Goal: Transaction & Acquisition: Purchase product/service

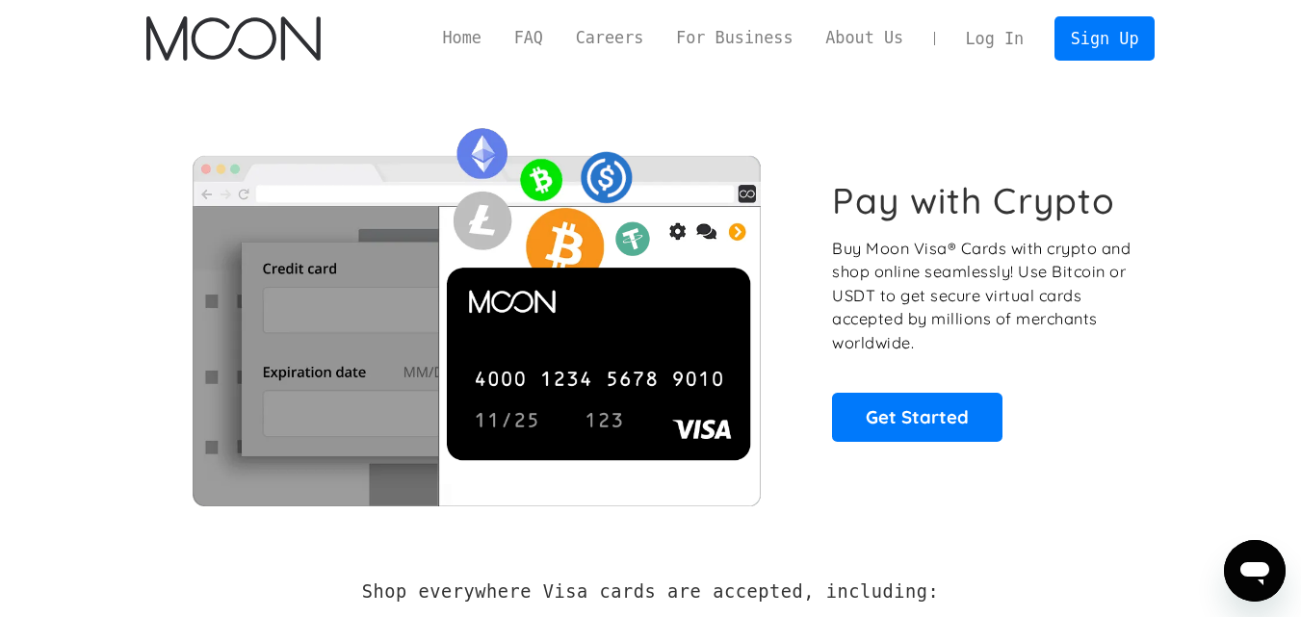
click at [1013, 29] on link "Log In" at bounding box center [995, 38] width 91 height 42
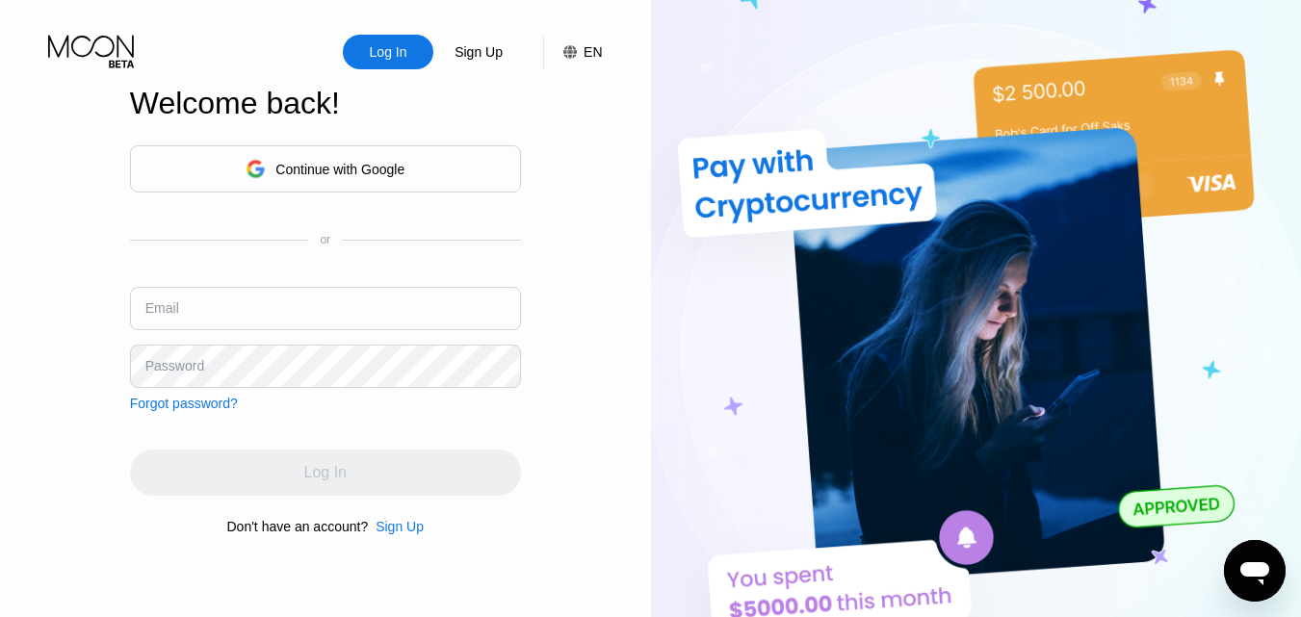
click at [173, 301] on div "Email" at bounding box center [162, 307] width 34 height 15
click at [184, 306] on input "text" at bounding box center [325, 308] width 391 height 43
type input "[EMAIL_ADDRESS][DOMAIN_NAME]"
click at [178, 358] on div "Password" at bounding box center [174, 365] width 59 height 15
click at [155, 366] on div "Password" at bounding box center [174, 365] width 59 height 15
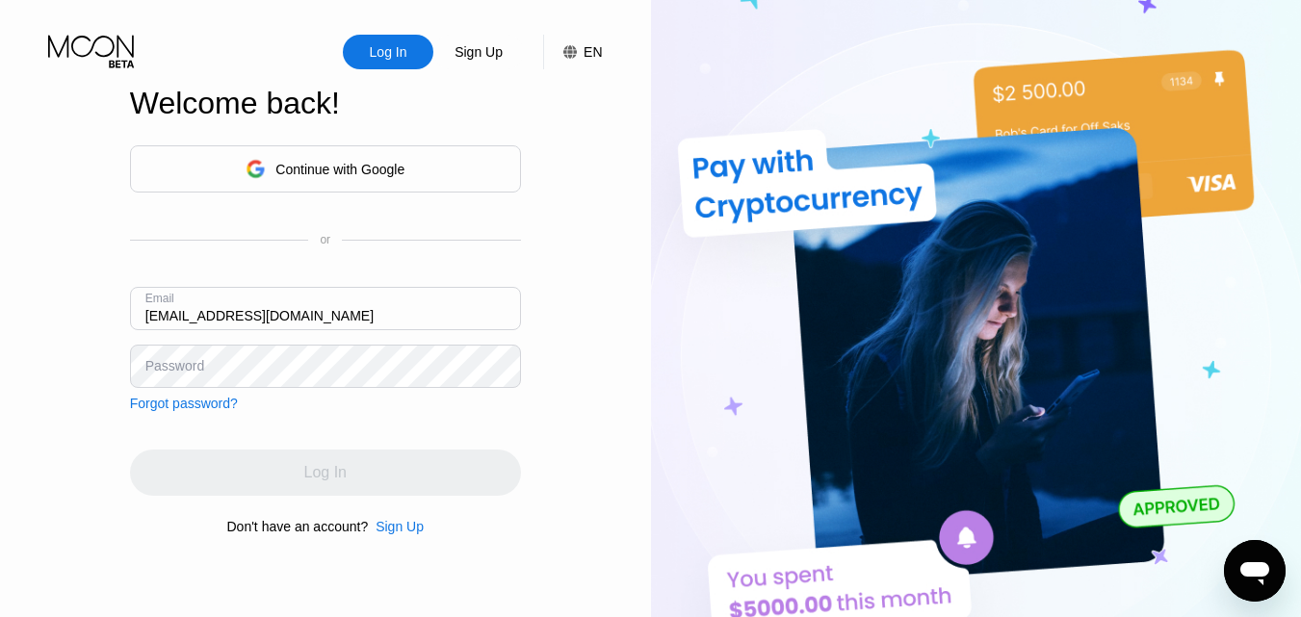
click at [160, 360] on div "Password" at bounding box center [174, 365] width 59 height 15
click at [167, 363] on div "Password" at bounding box center [174, 365] width 59 height 15
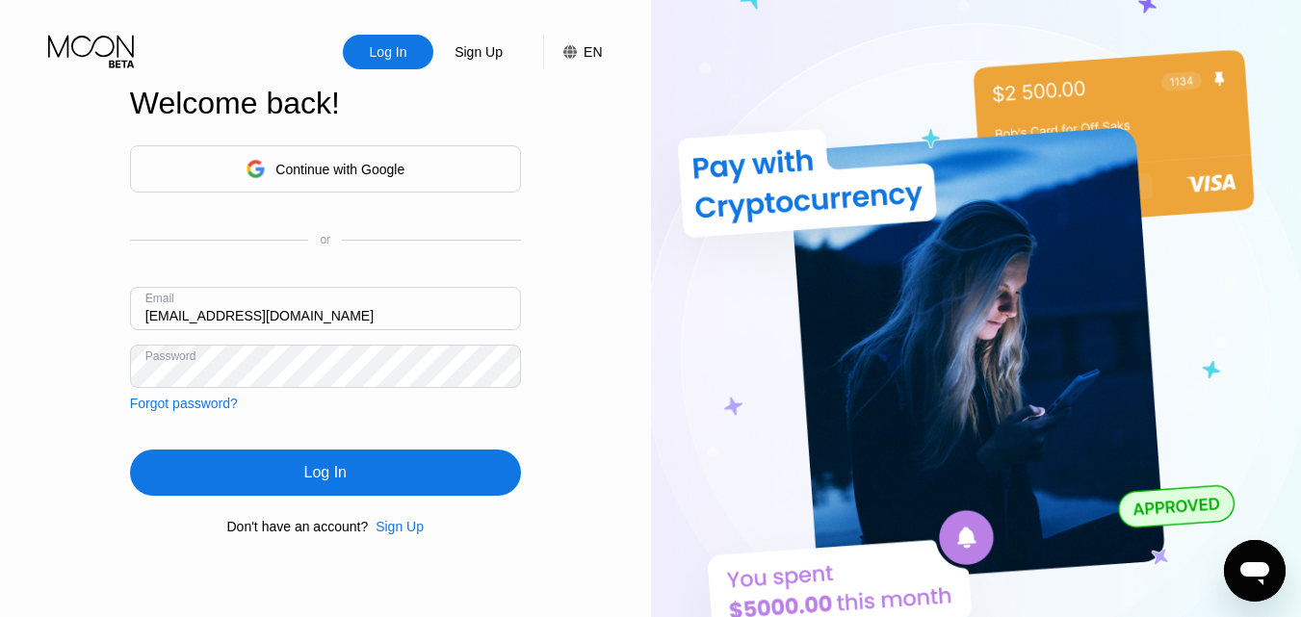
click at [329, 469] on div "Log In" at bounding box center [325, 472] width 42 height 19
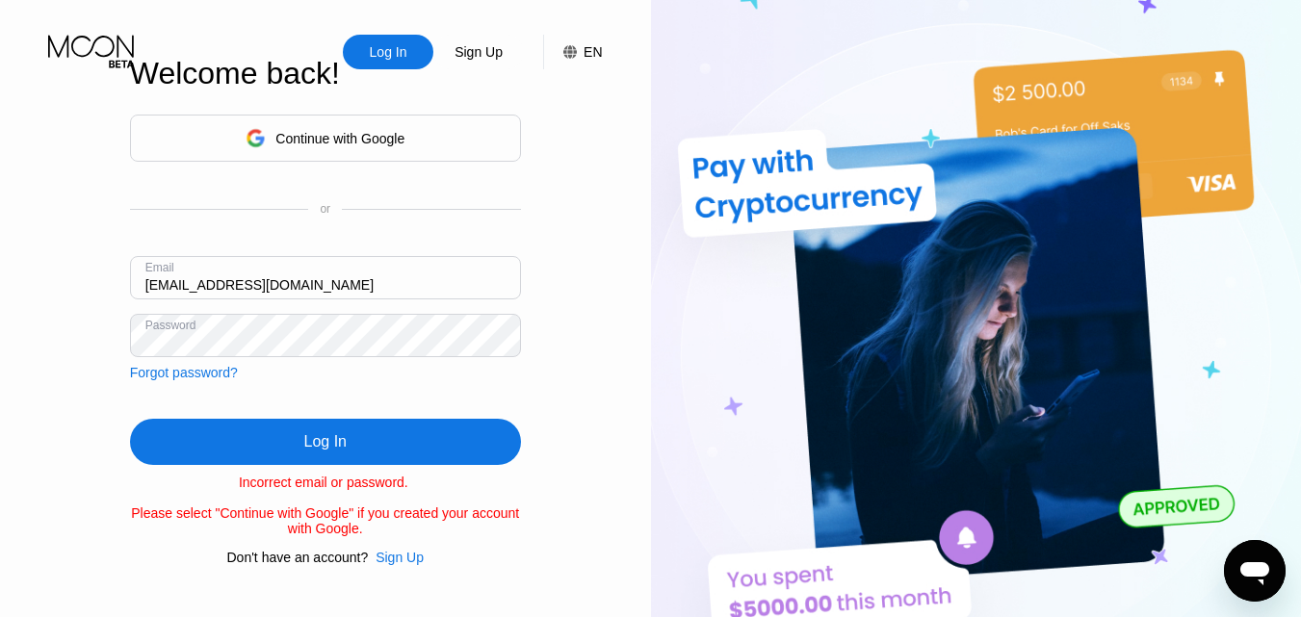
click at [0, 341] on div "Log In Sign Up EN Language English Save Welcome back! Continue with Google or E…" at bounding box center [325, 339] width 651 height 679
click at [292, 449] on div "Log In" at bounding box center [325, 442] width 391 height 46
click at [325, 434] on div "Log In" at bounding box center [325, 441] width 42 height 19
click at [70, 333] on div "Log In Sign Up EN Language English Save Welcome back! Continue with Google or E…" at bounding box center [325, 339] width 651 height 679
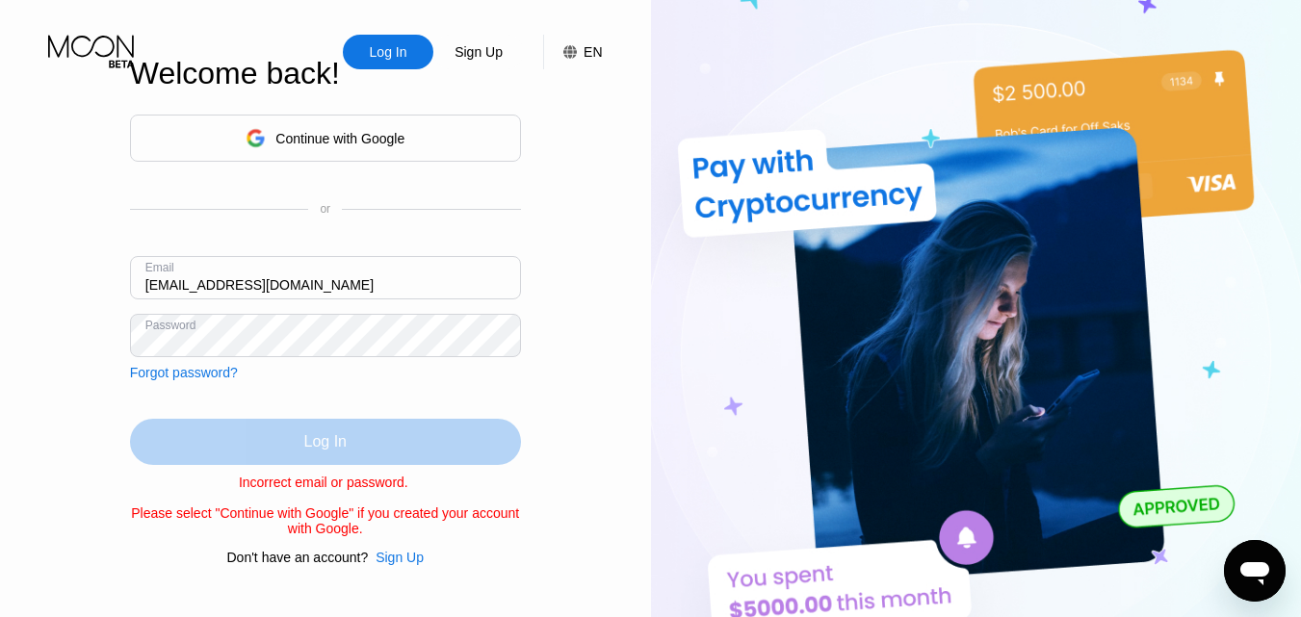
click at [353, 441] on div "Log In" at bounding box center [325, 442] width 391 height 46
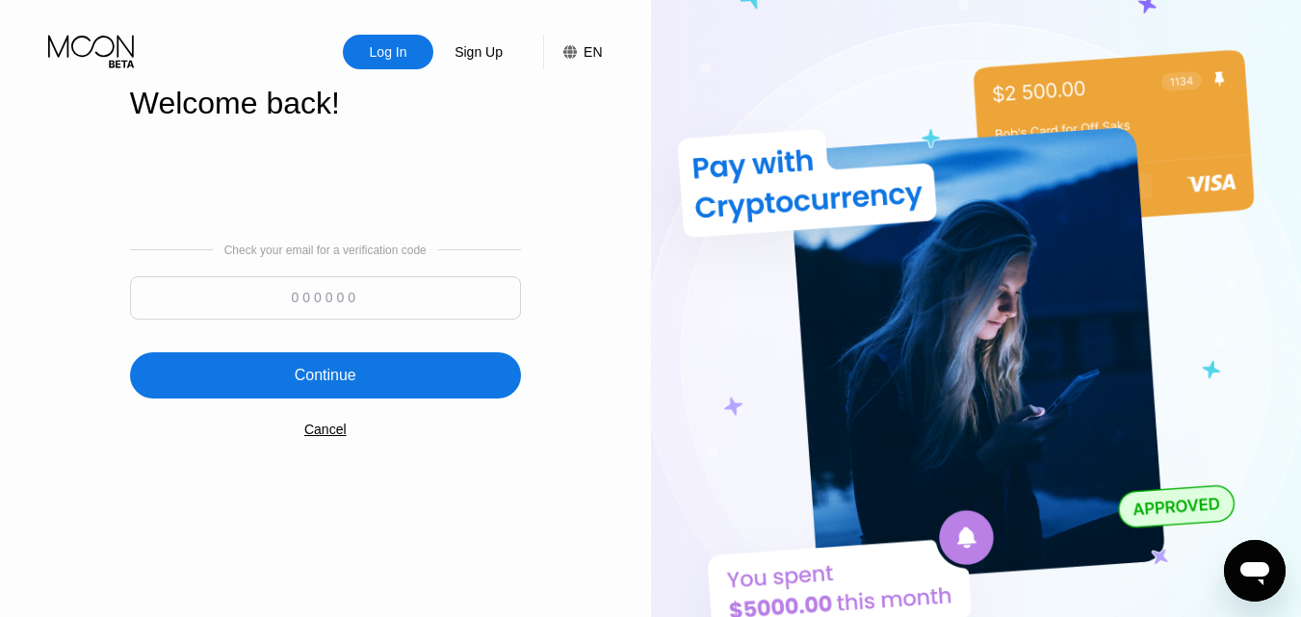
click at [344, 306] on input at bounding box center [325, 297] width 391 height 43
type input "675878"
click at [362, 367] on div "Continue" at bounding box center [325, 375] width 391 height 46
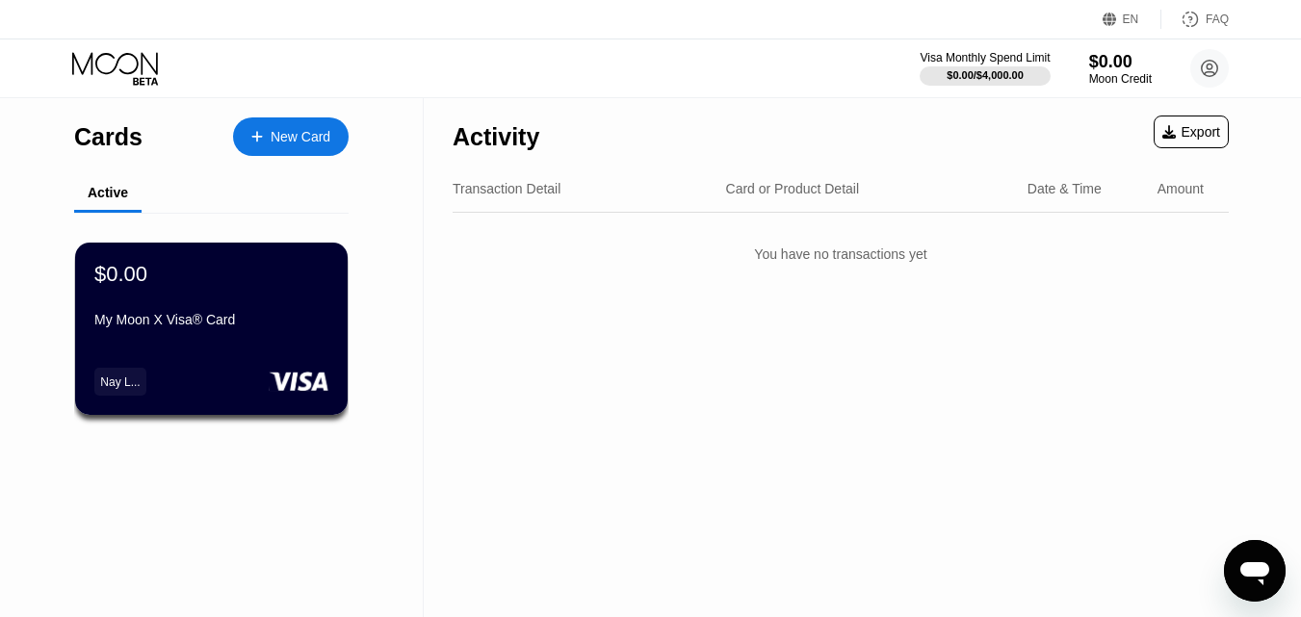
click at [1060, 190] on div "Date & Time" at bounding box center [1065, 188] width 74 height 15
click at [849, 267] on div "You have no transactions yet" at bounding box center [841, 254] width 776 height 54
click at [1214, 60] on circle at bounding box center [1209, 68] width 39 height 39
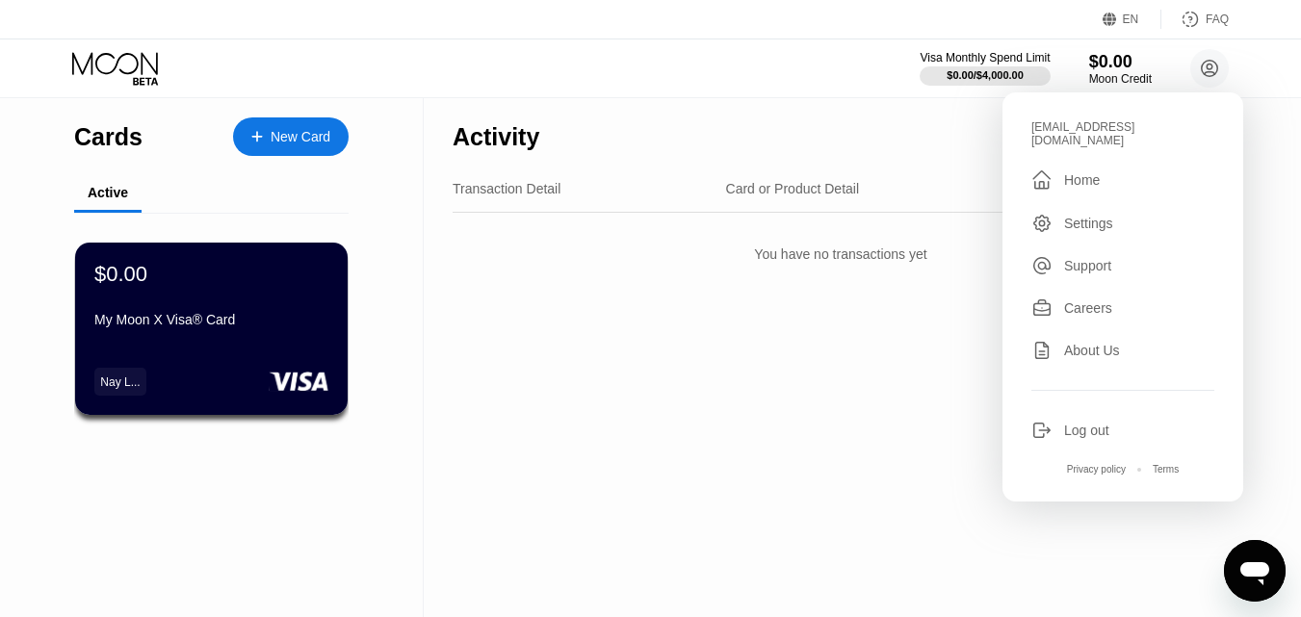
click at [870, 352] on div "Activity Export Transaction Detail Card or Product Detail Date & Time Amount Yo…" at bounding box center [841, 357] width 834 height 519
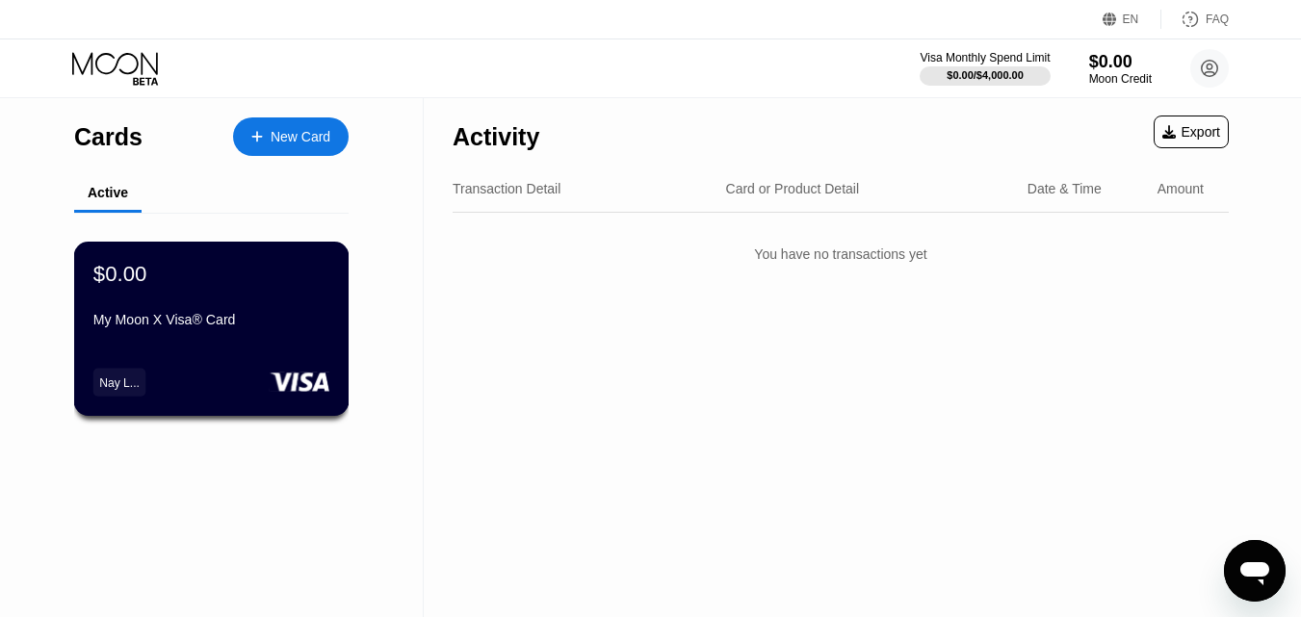
click at [234, 325] on div "My Moon X Visa® Card" at bounding box center [211, 319] width 236 height 15
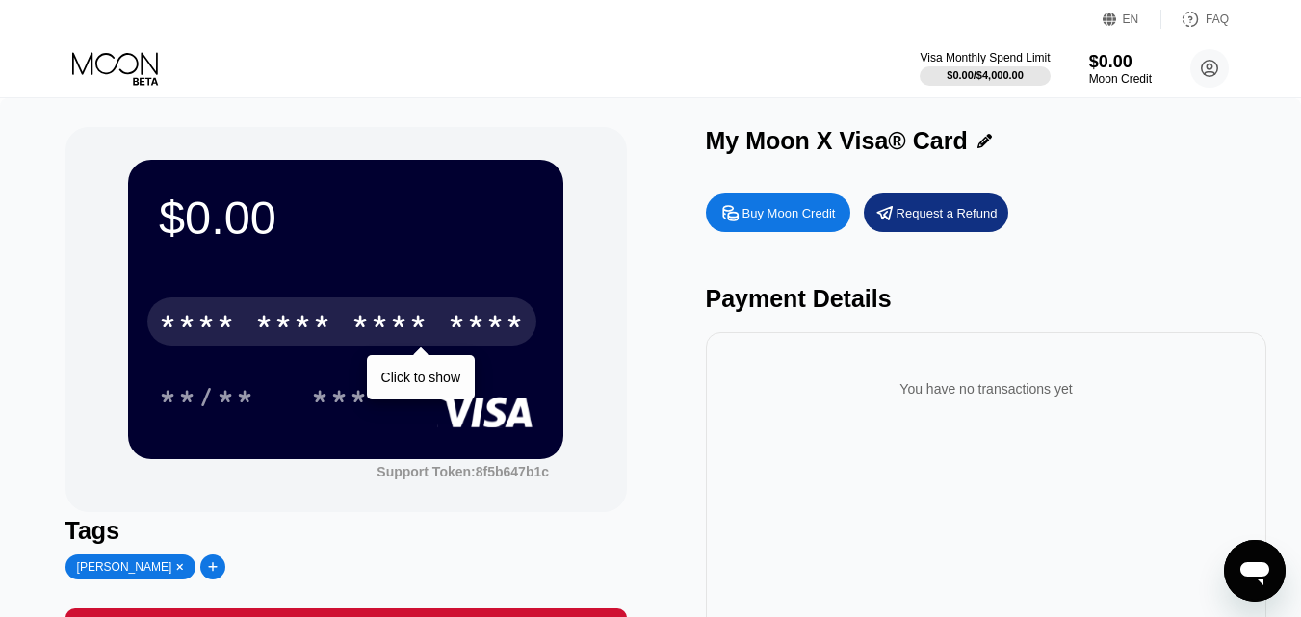
click at [400, 335] on div "* * * *" at bounding box center [390, 324] width 77 height 31
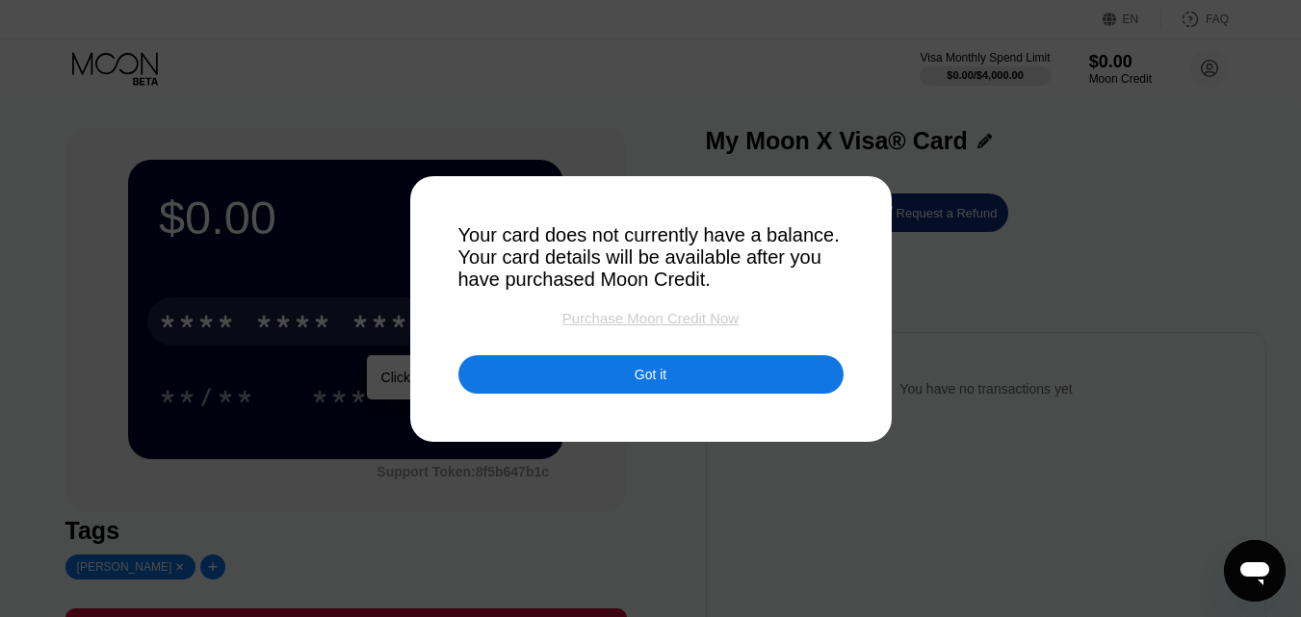
click at [641, 322] on div "Purchase Moon Credit Now" at bounding box center [650, 318] width 176 height 16
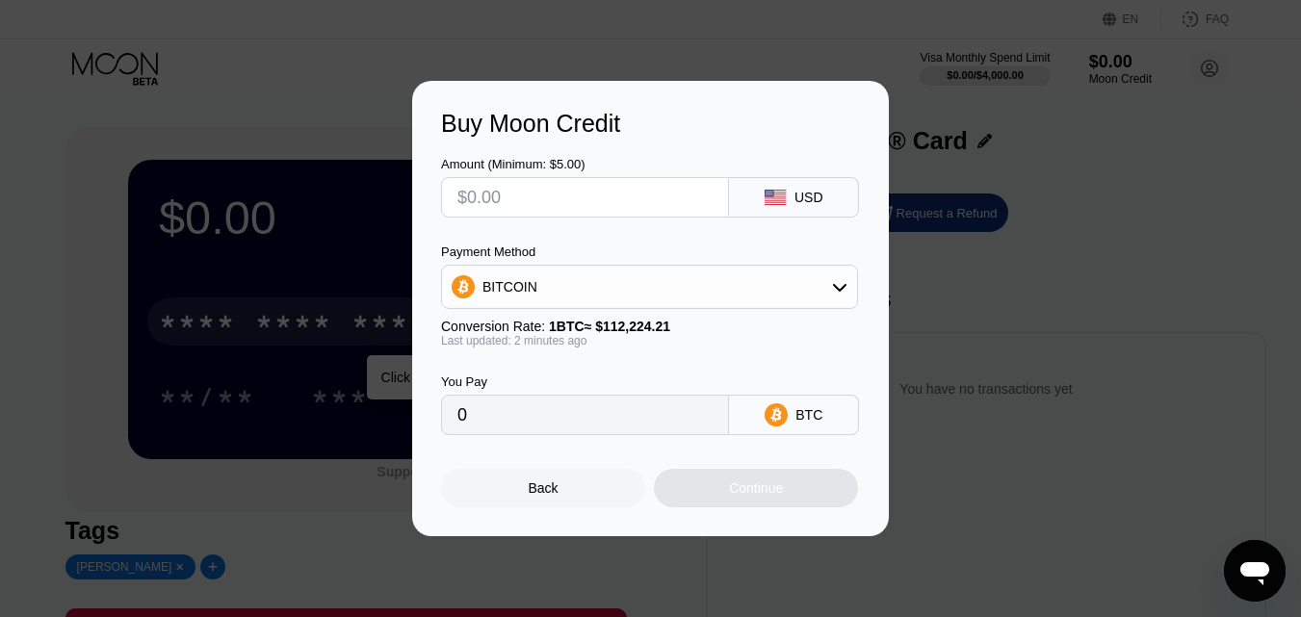
click at [844, 291] on icon at bounding box center [839, 286] width 15 height 15
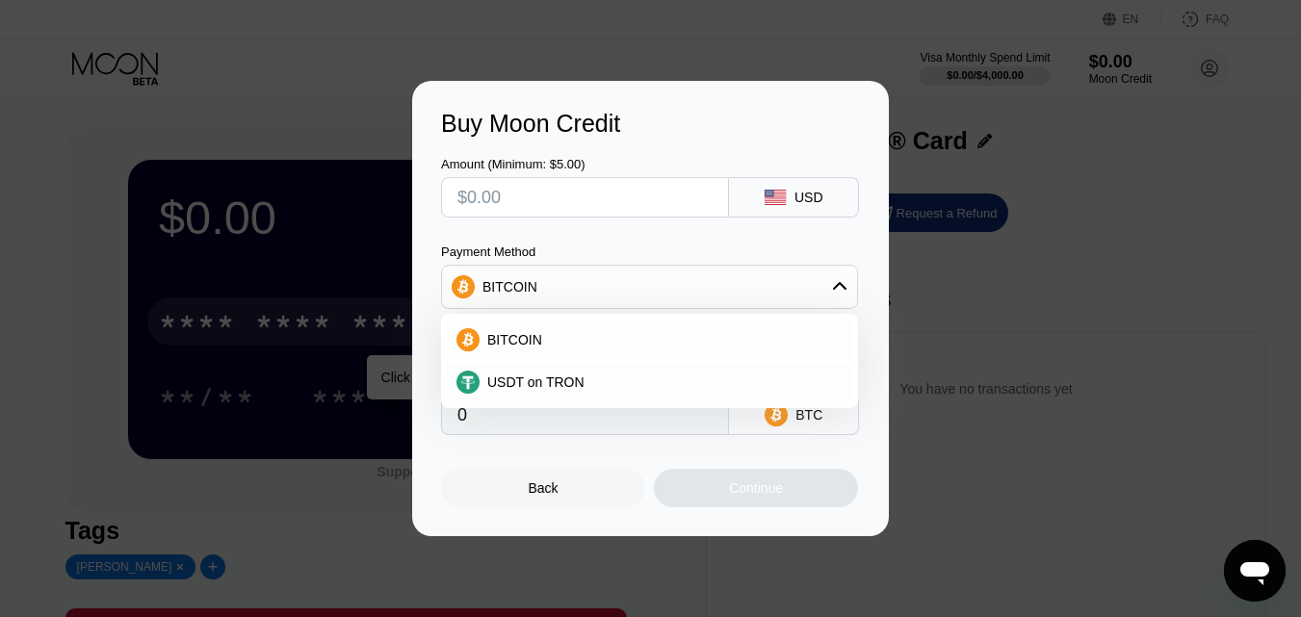
click at [844, 291] on icon at bounding box center [839, 286] width 15 height 15
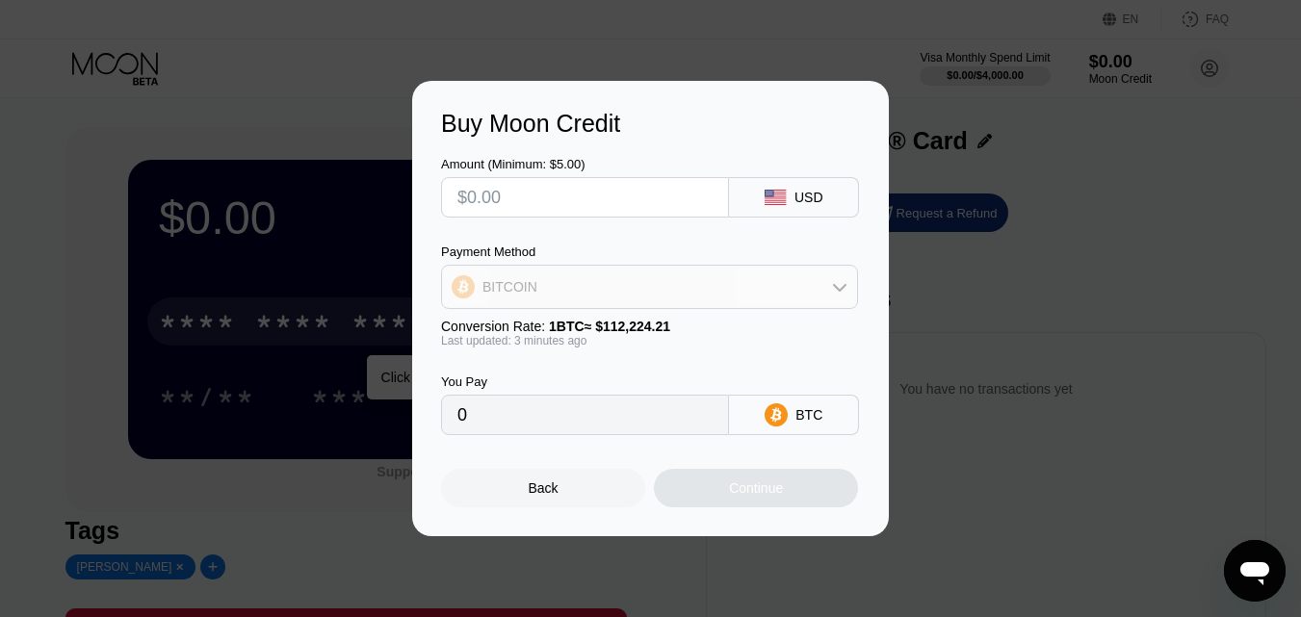
click at [841, 287] on icon at bounding box center [839, 286] width 15 height 15
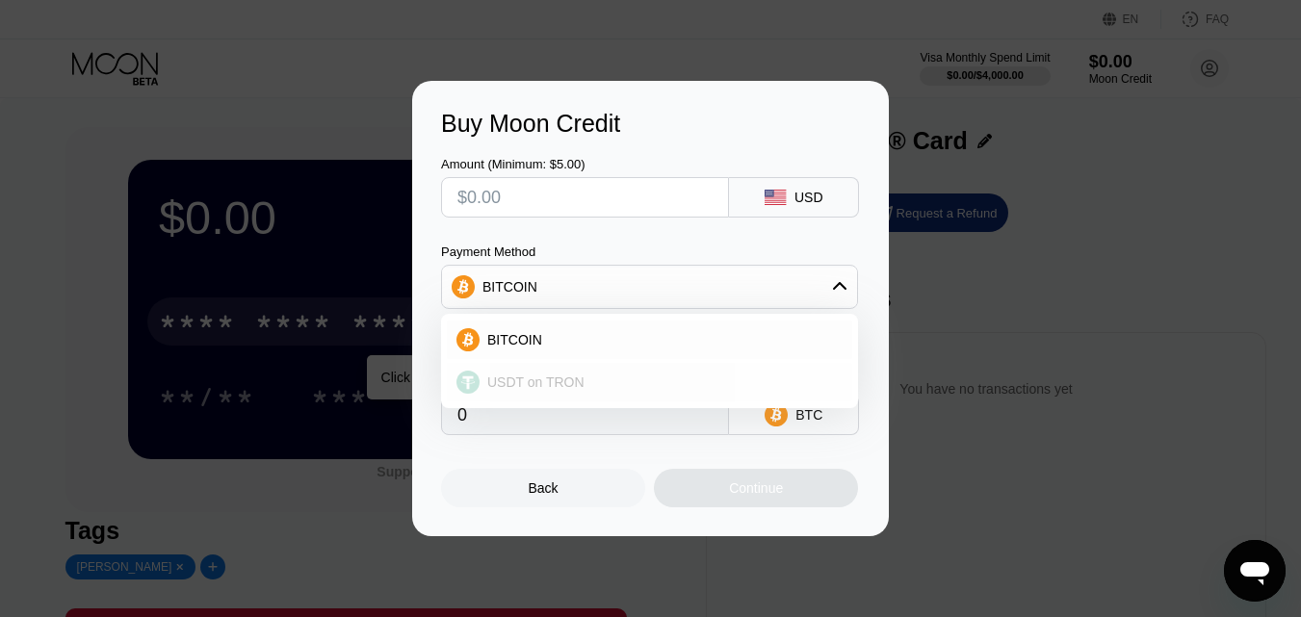
click at [541, 376] on span "USDT on TRON" at bounding box center [535, 382] width 97 height 15
type input "0.00"
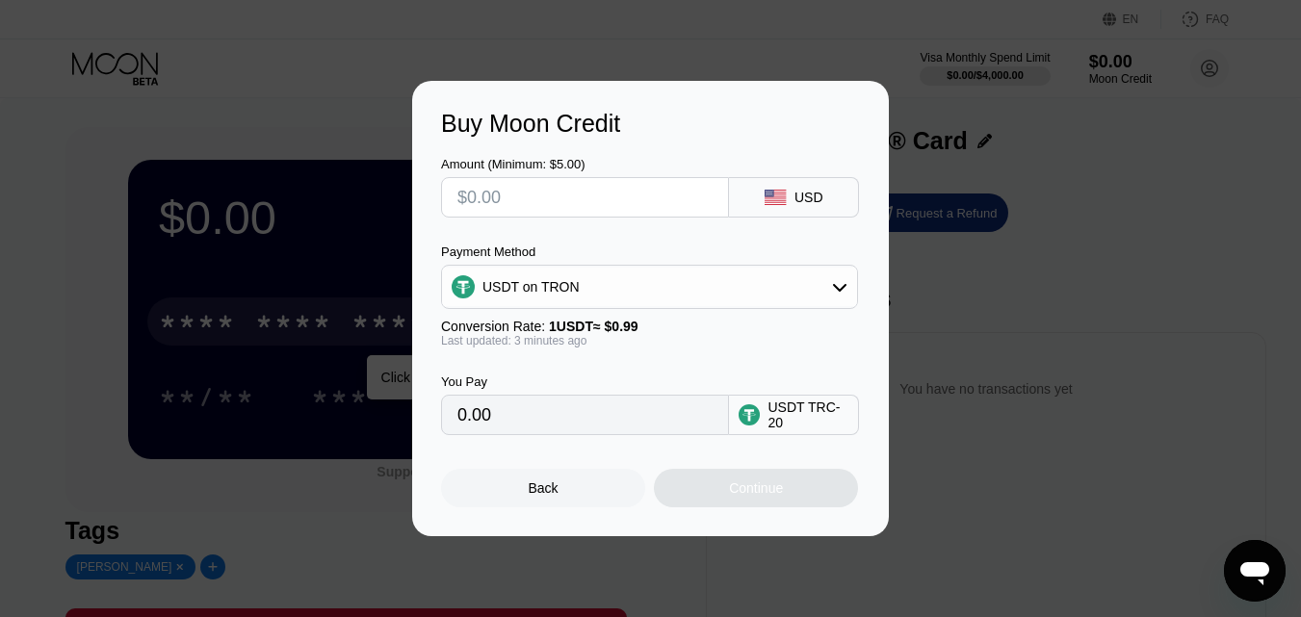
click at [590, 431] on input "0.00" at bounding box center [584, 415] width 255 height 39
click at [585, 424] on input "0.00" at bounding box center [584, 415] width 255 height 39
click at [545, 196] on input "text" at bounding box center [584, 197] width 255 height 39
type input "$1"
type input "1.01"
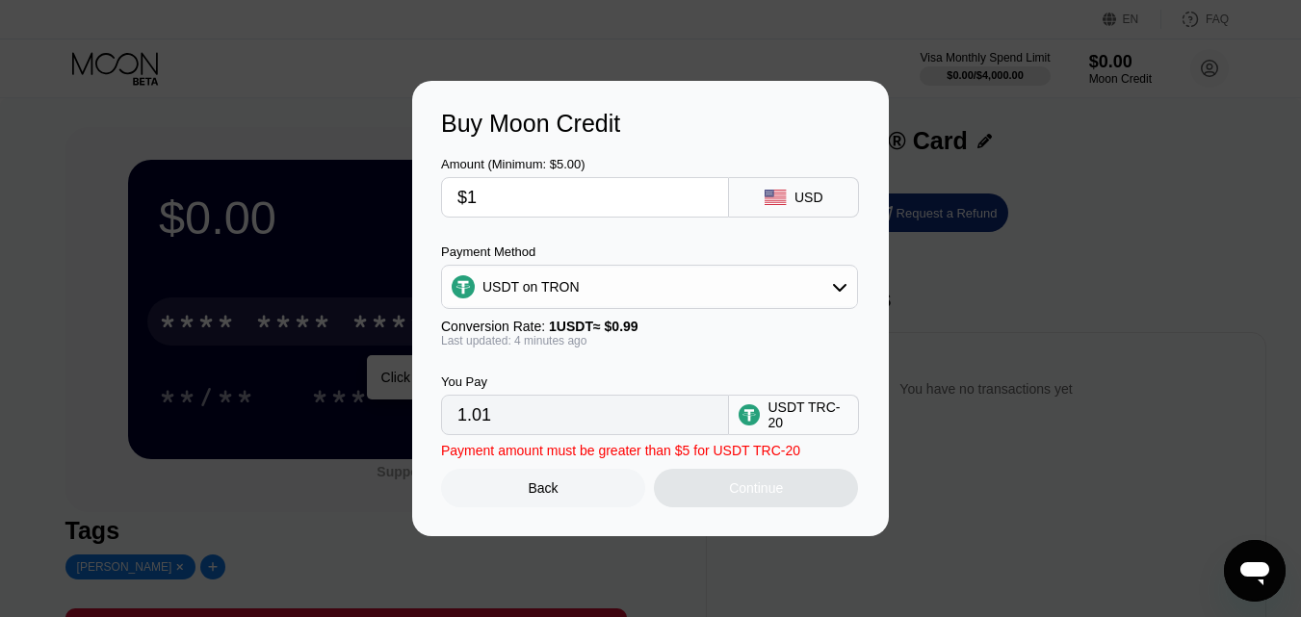
type input "$10"
type input "10.10"
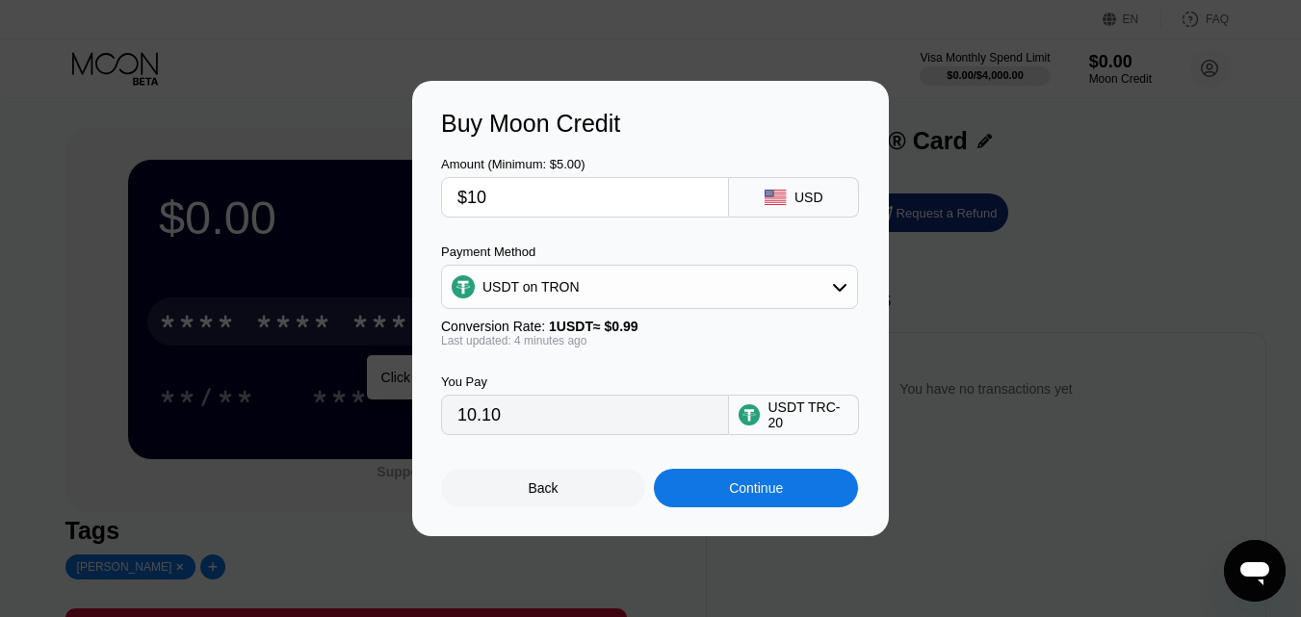
type input "$10"
click at [758, 483] on div "Continue" at bounding box center [756, 488] width 204 height 39
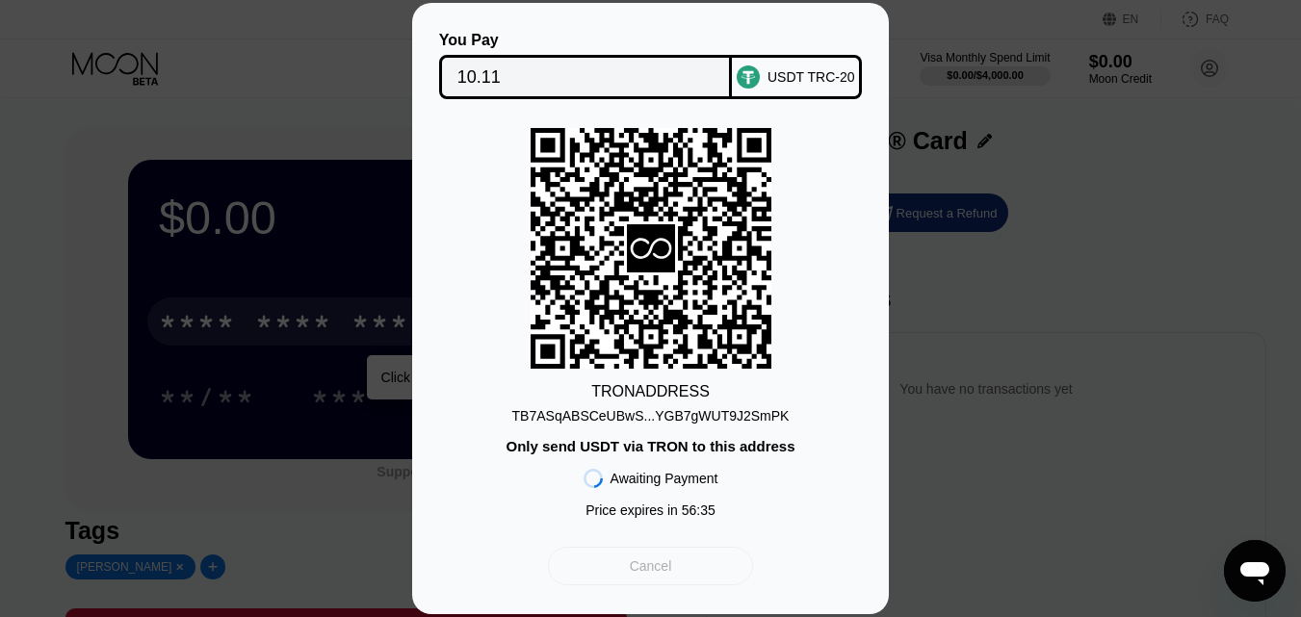
click at [641, 566] on div "Cancel" at bounding box center [651, 566] width 42 height 17
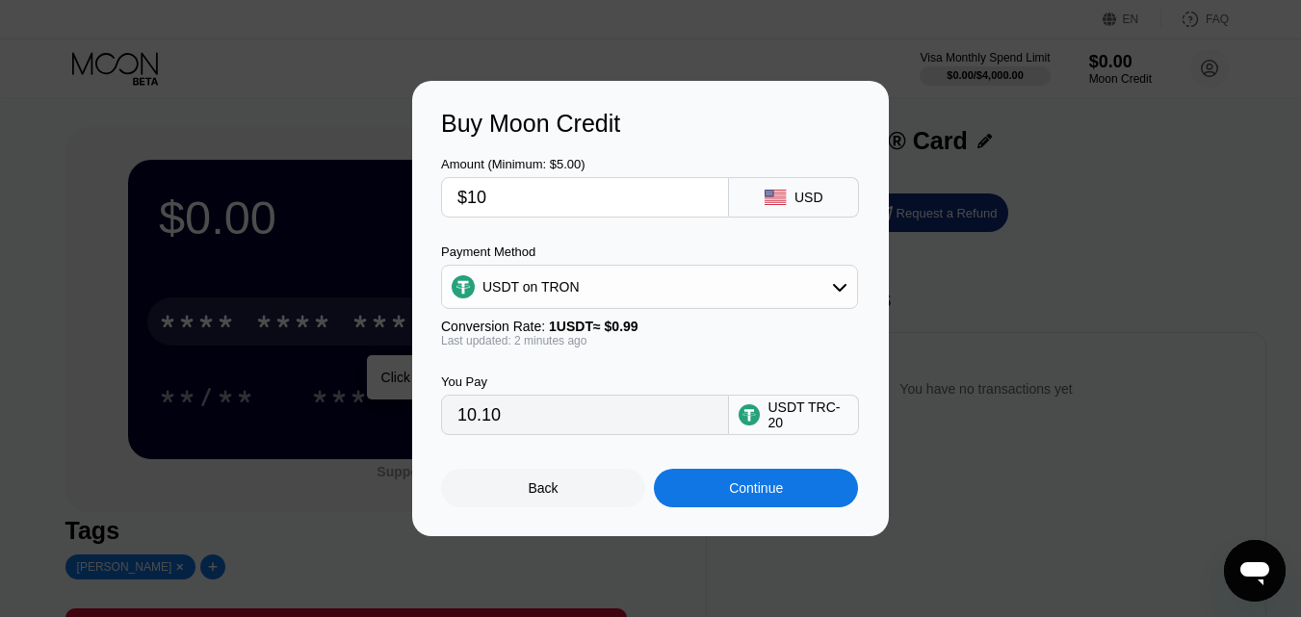
click at [839, 284] on icon at bounding box center [839, 286] width 15 height 15
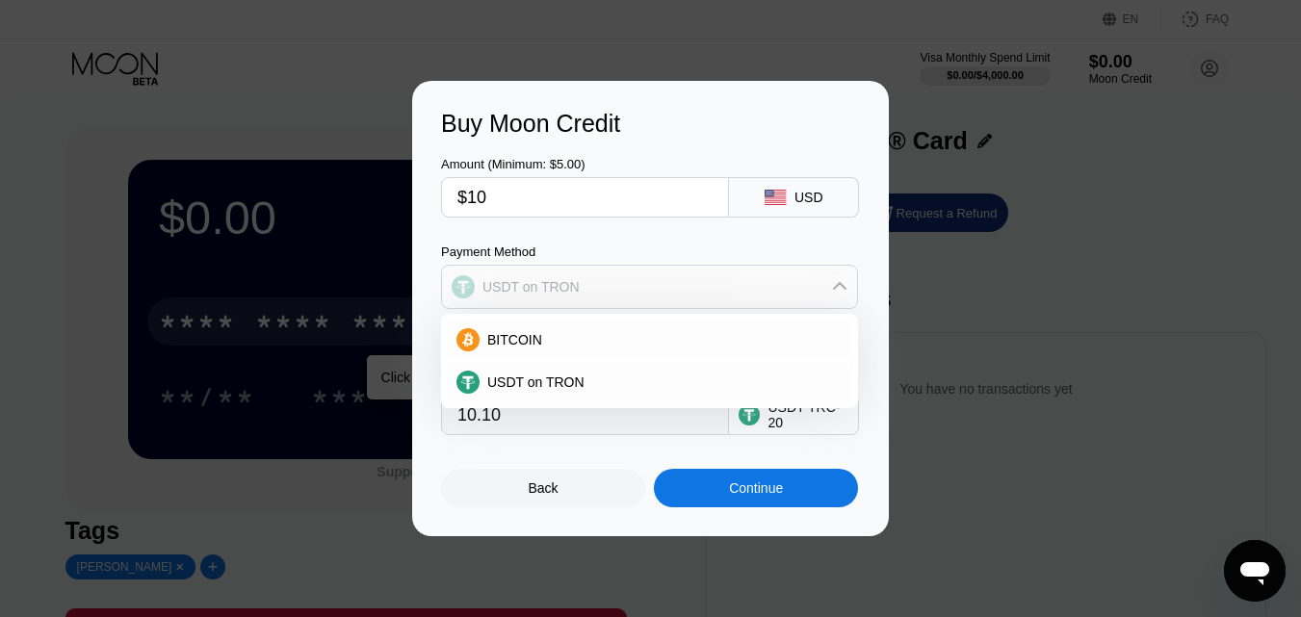
click at [839, 284] on icon at bounding box center [839, 286] width 13 height 8
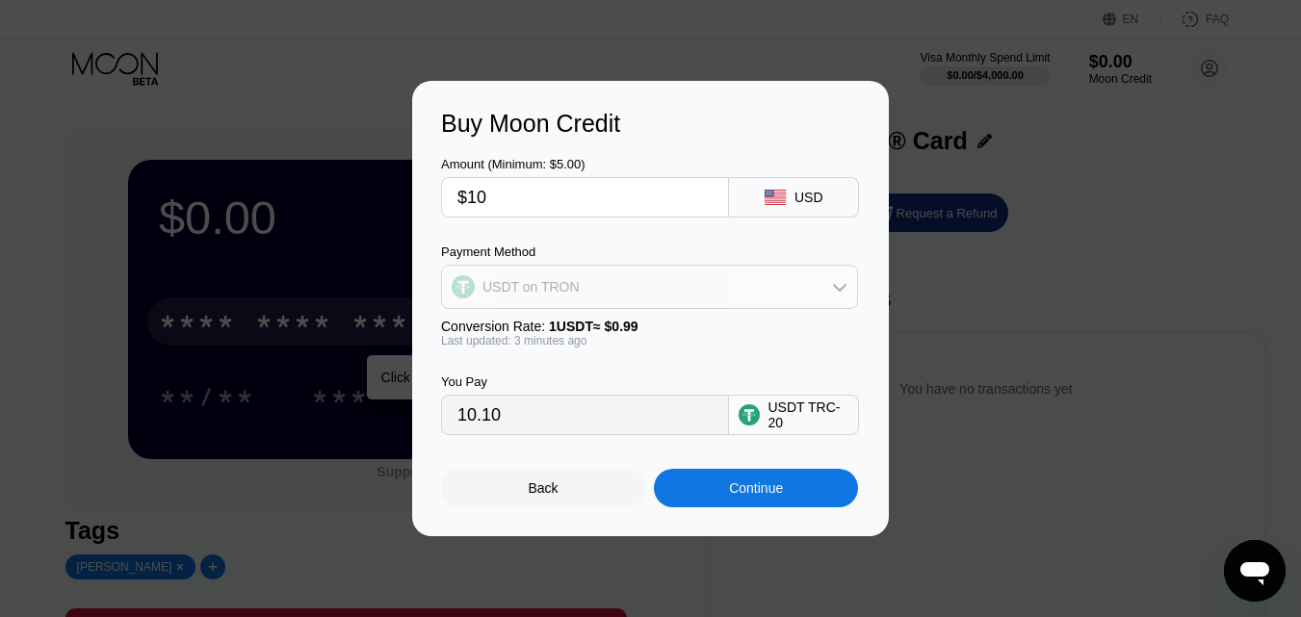
click at [839, 284] on icon at bounding box center [839, 286] width 15 height 15
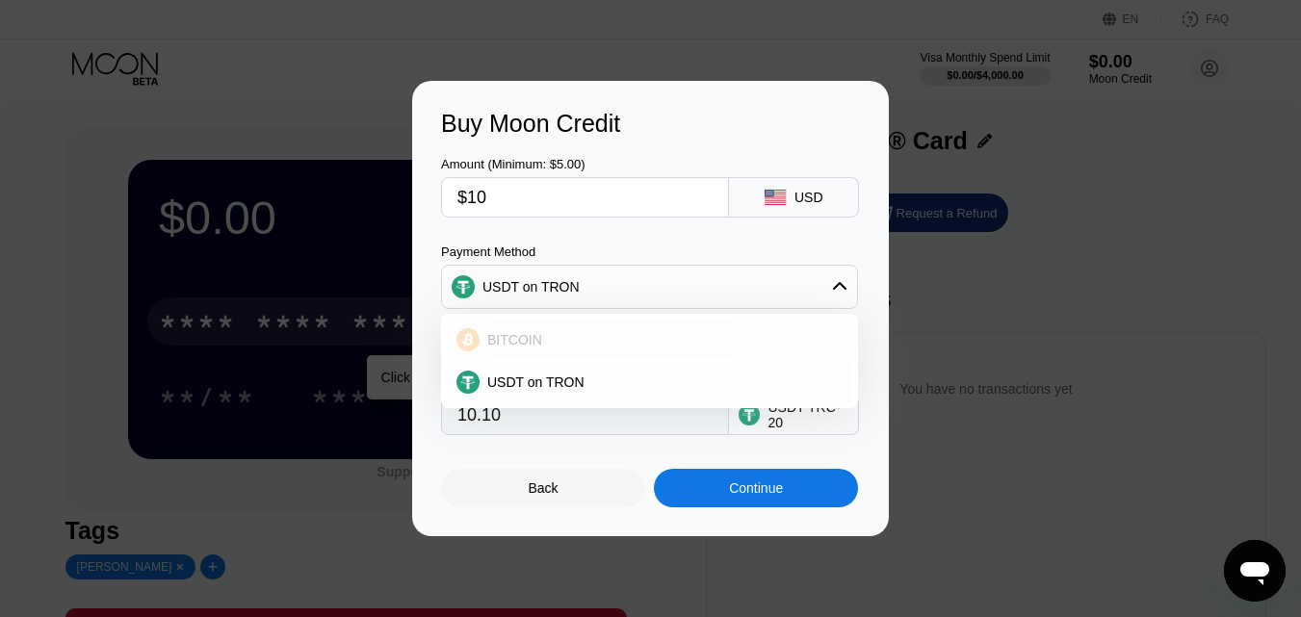
click at [535, 334] on span "BITCOIN" at bounding box center [514, 339] width 55 height 15
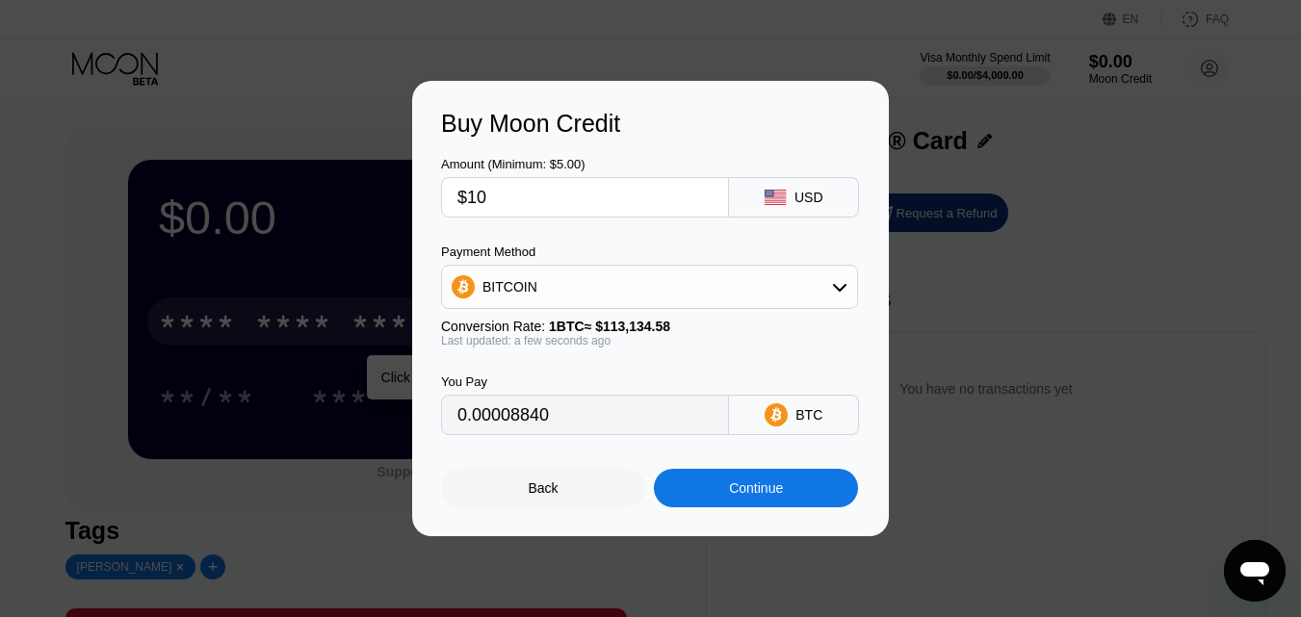
click at [831, 291] on div "BITCOIN" at bounding box center [649, 287] width 415 height 39
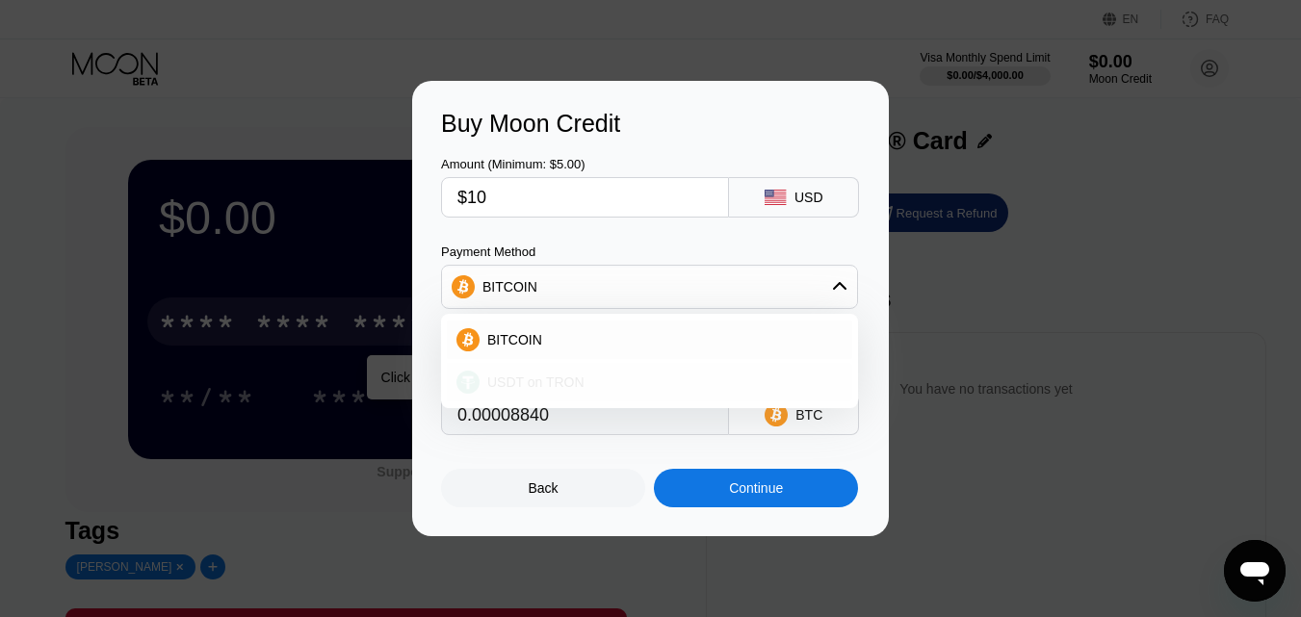
click at [562, 382] on span "USDT on TRON" at bounding box center [535, 382] width 97 height 15
type input "10.10"
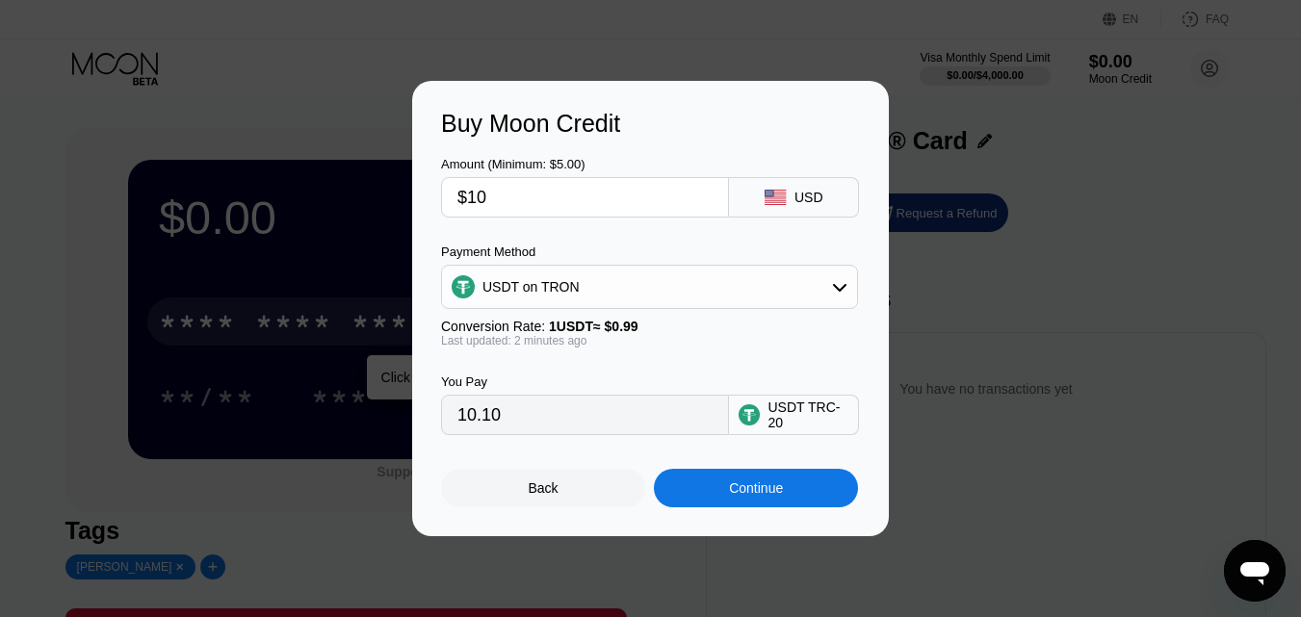
click at [761, 492] on div "Continue" at bounding box center [756, 488] width 54 height 15
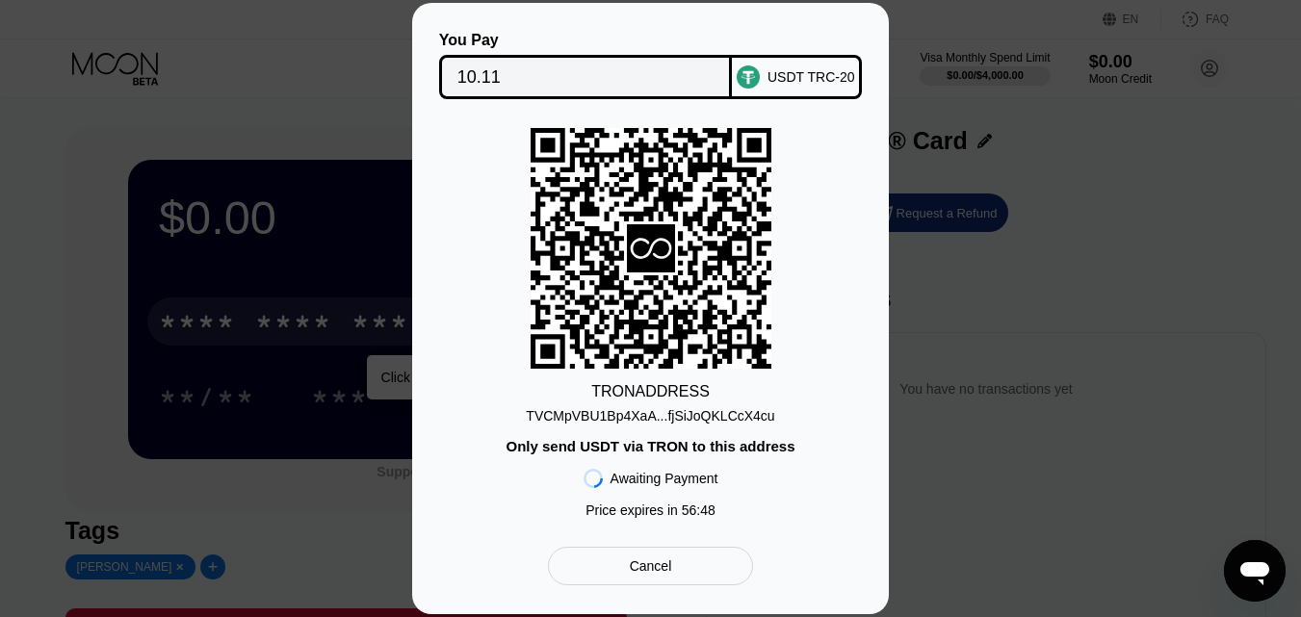
click at [666, 415] on div "TVCMpVBU1Bp4XaA...fjSiJoQKLCcX4cu" at bounding box center [650, 415] width 248 height 15
click at [684, 412] on div "TVCMpVBU1Bp4XaA...fjSiJoQKLCcX4cu" at bounding box center [650, 415] width 248 height 15
drag, startPoint x: 684, startPoint y: 412, endPoint x: 655, endPoint y: 417, distance: 29.3
click at [655, 417] on div "TVCMpVBU1Bp4XaA...fjSiJoQKLCcX4cu" at bounding box center [650, 415] width 248 height 15
click at [666, 572] on div "Cancel" at bounding box center [651, 566] width 42 height 17
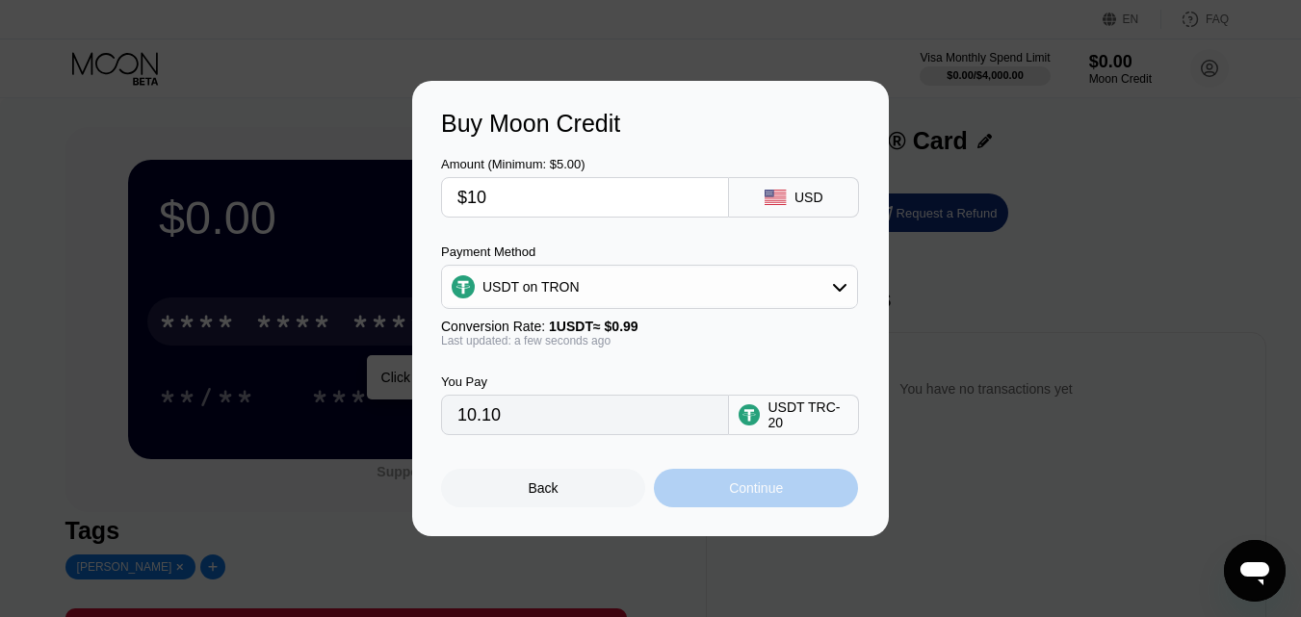
click at [773, 496] on div "Continue" at bounding box center [756, 488] width 54 height 15
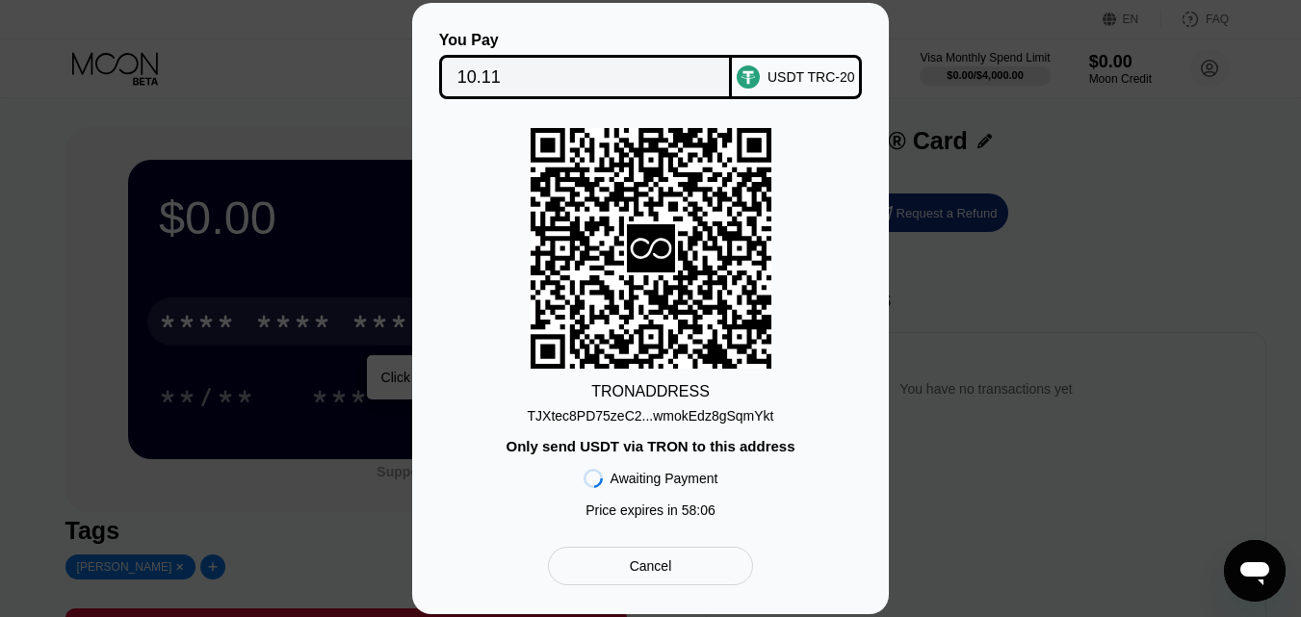
drag, startPoint x: 726, startPoint y: 13, endPoint x: 800, endPoint y: 59, distance: 87.4
click at [800, 59] on div "You Pay 10.11 USDT TRC-20 TRON ADDRESS TJXtec8PD75zeC2...wmokEdz8gSqmYkt Only s…" at bounding box center [650, 309] width 477 height 612
drag, startPoint x: 663, startPoint y: 20, endPoint x: 615, endPoint y: 47, distance: 54.4
click at [615, 47] on div "You Pay 10.11 USDT TRC-20 TRON ADDRESS TJXtec8PD75zeC2...wmokEdz8gSqmYkt Only s…" at bounding box center [650, 309] width 477 height 612
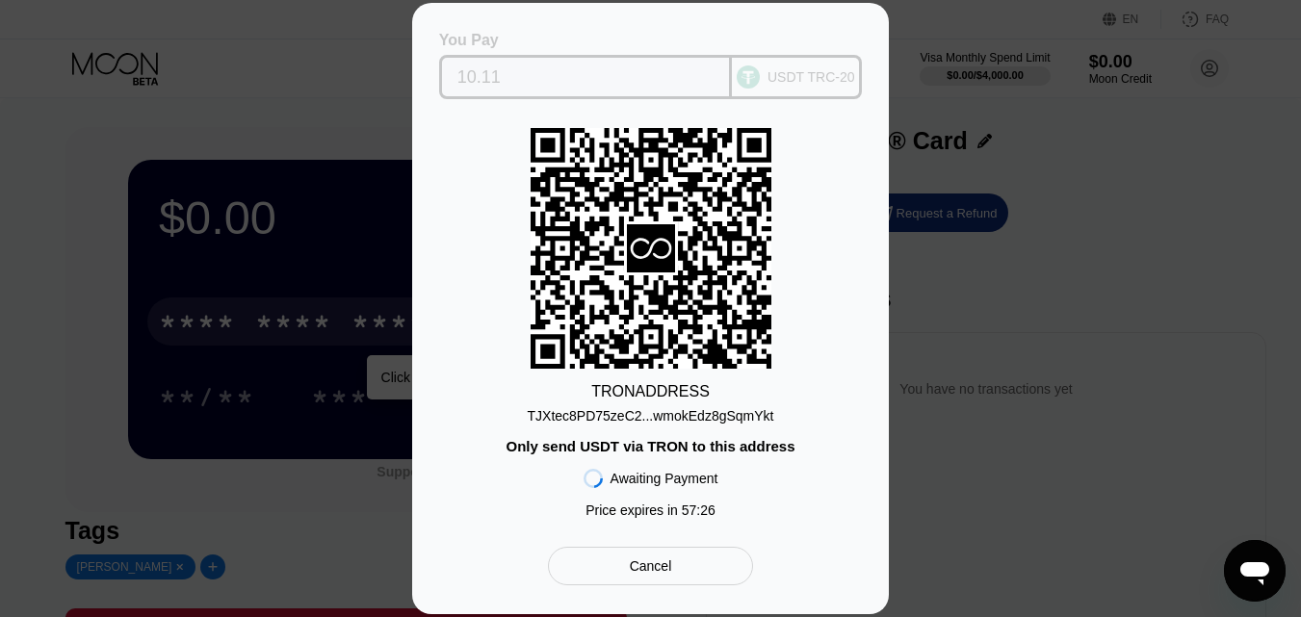
drag, startPoint x: 655, startPoint y: 25, endPoint x: 571, endPoint y: 52, distance: 88.0
click at [575, 41] on div "You Pay" at bounding box center [586, 40] width 294 height 17
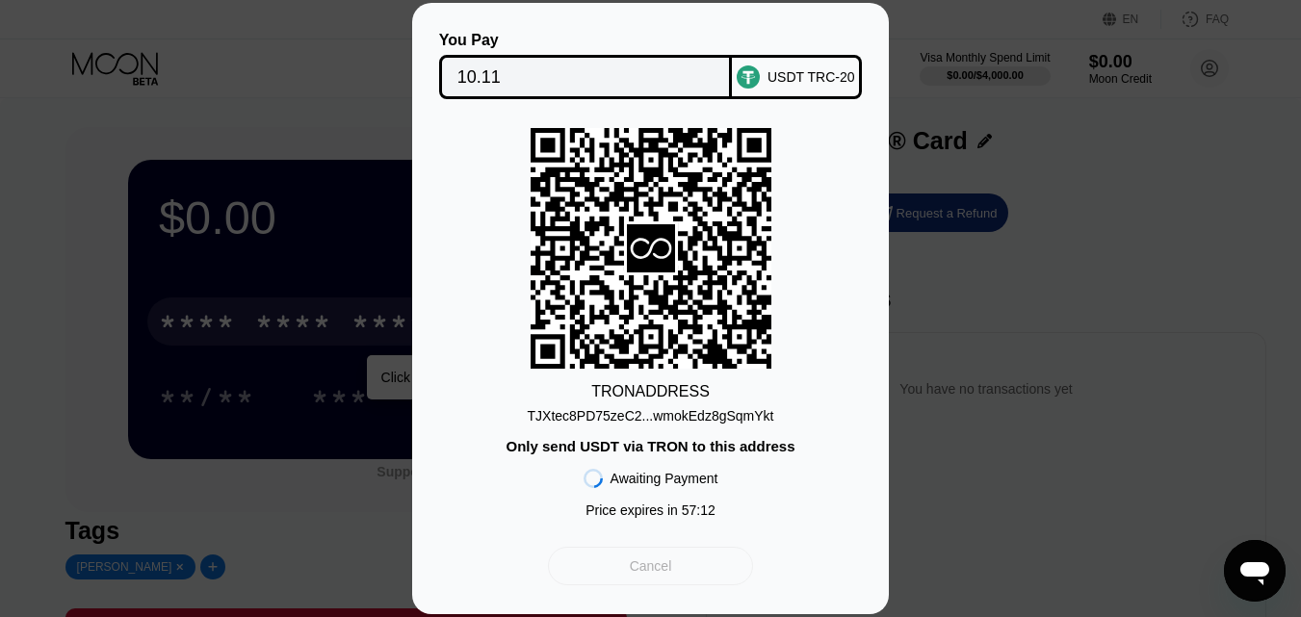
click at [654, 571] on div "Cancel" at bounding box center [651, 566] width 42 height 17
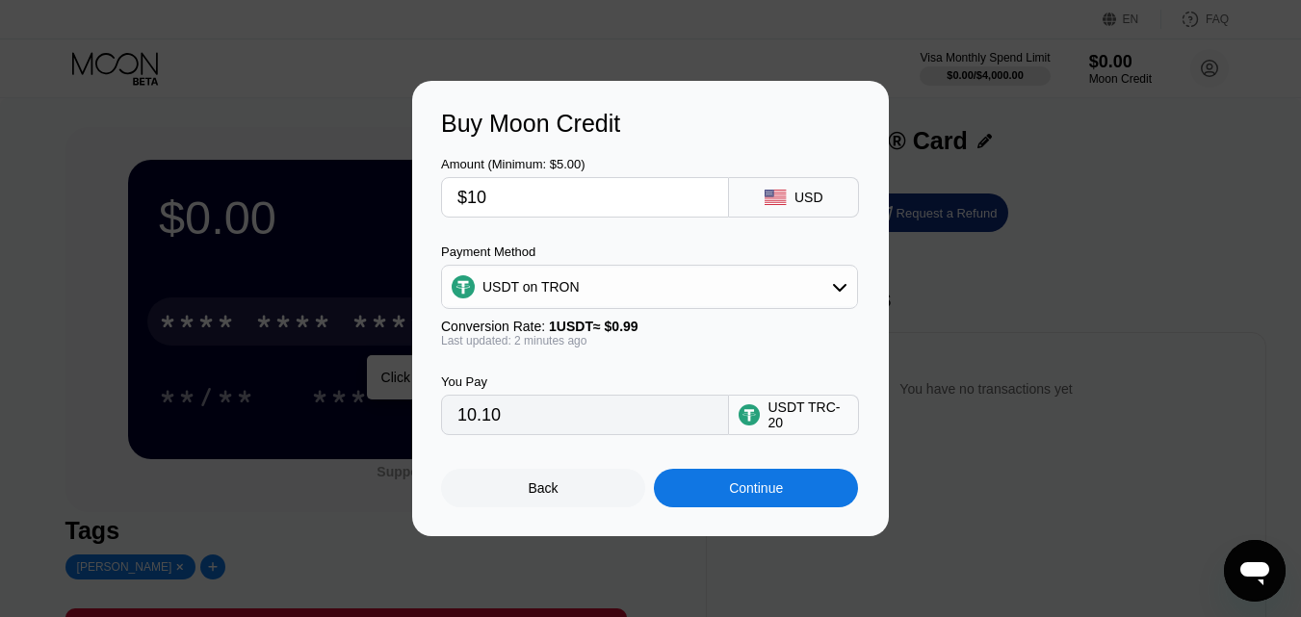
click at [537, 488] on div "Back" at bounding box center [544, 488] width 30 height 15
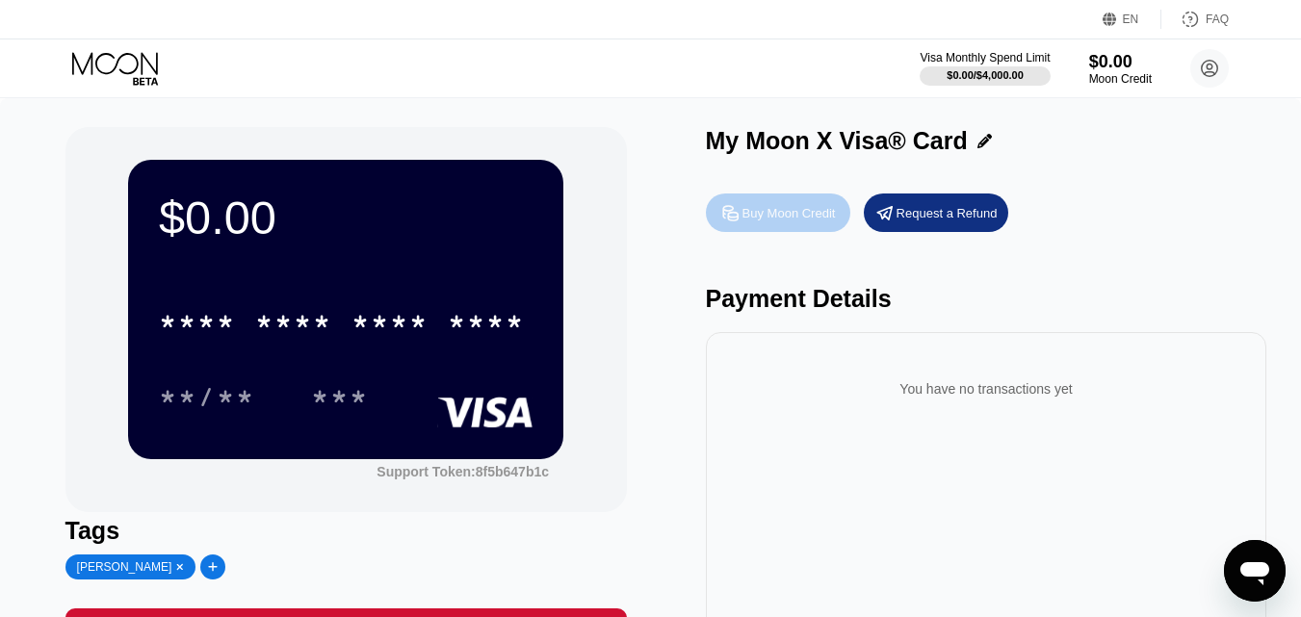
click at [793, 213] on div "Buy Moon Credit" at bounding box center [789, 213] width 93 height 16
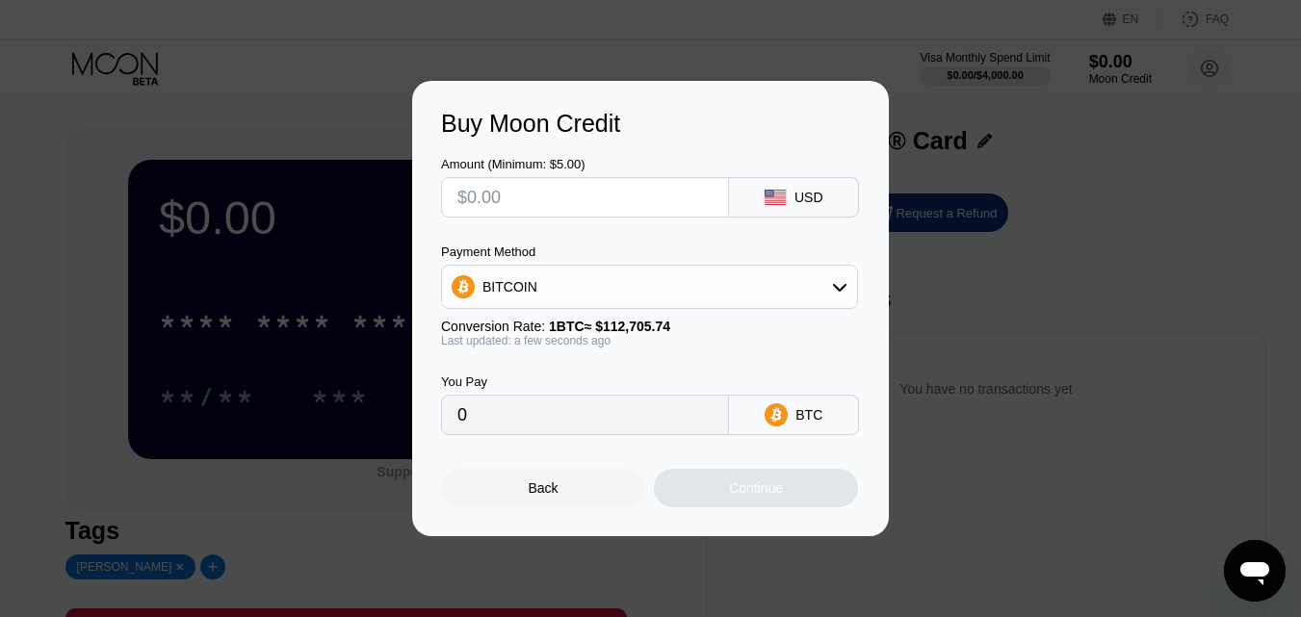
click at [524, 189] on input "text" at bounding box center [584, 197] width 255 height 39
type input "$1"
type input "0.00000888"
type input "$10"
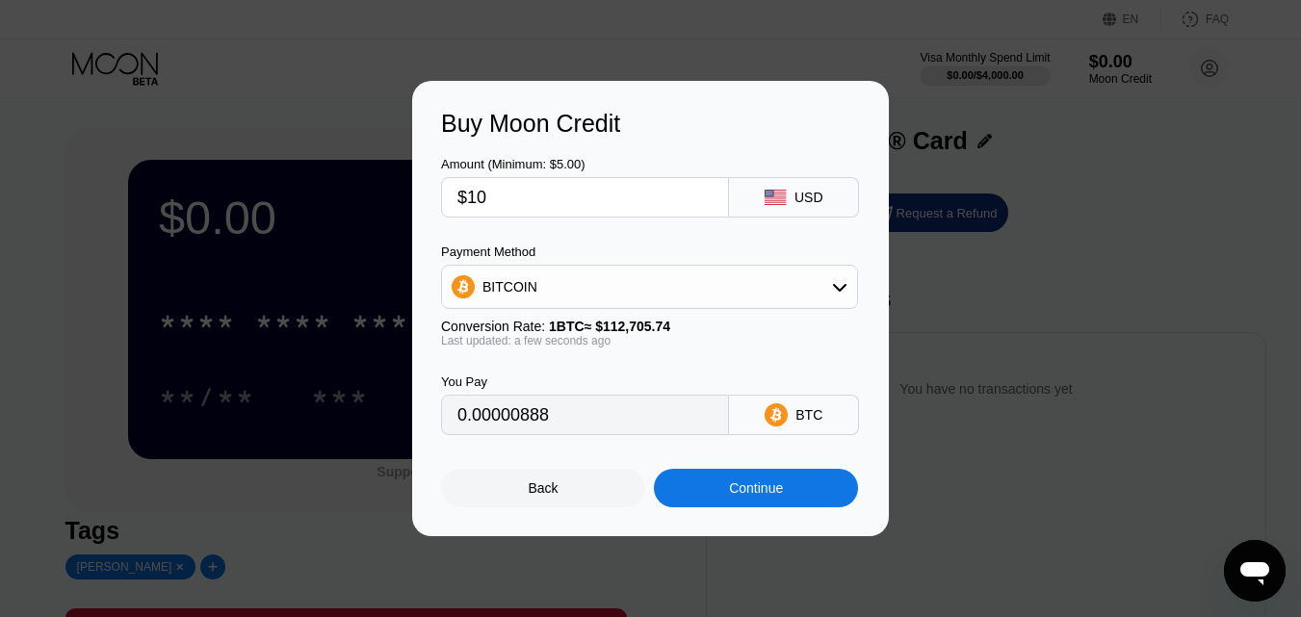
type input "0.00008873"
type input "$10"
click at [842, 283] on icon at bounding box center [839, 286] width 15 height 15
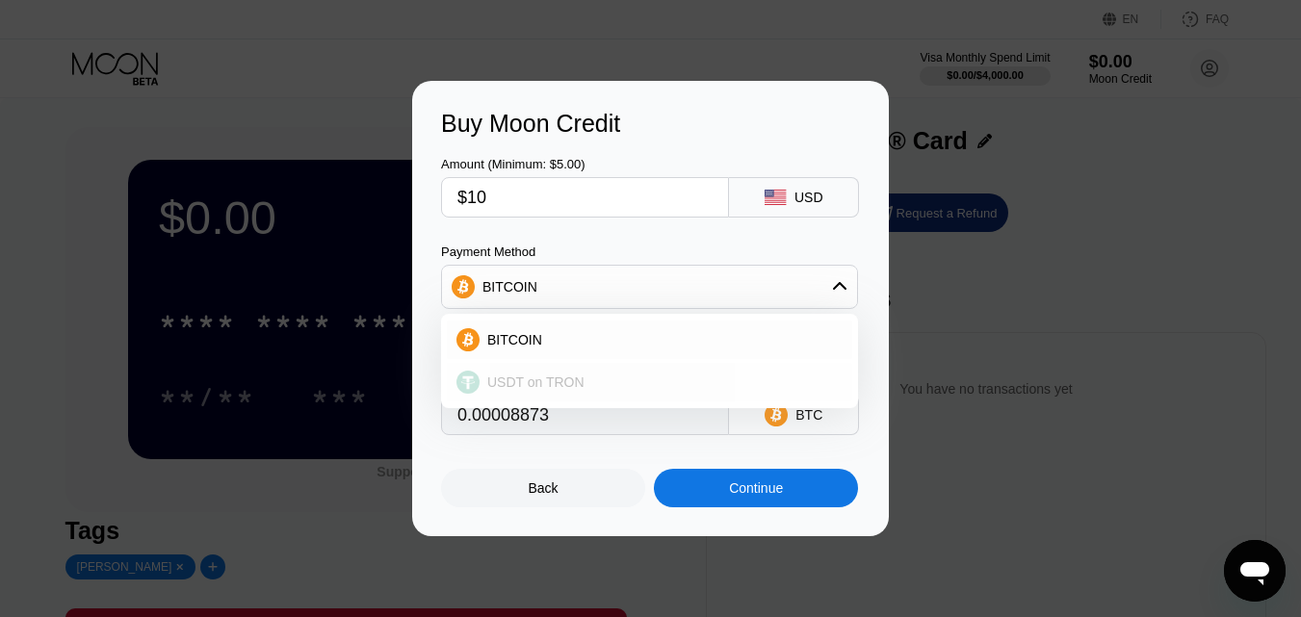
click at [539, 378] on span "USDT on TRON" at bounding box center [535, 382] width 97 height 15
type input "10.10"
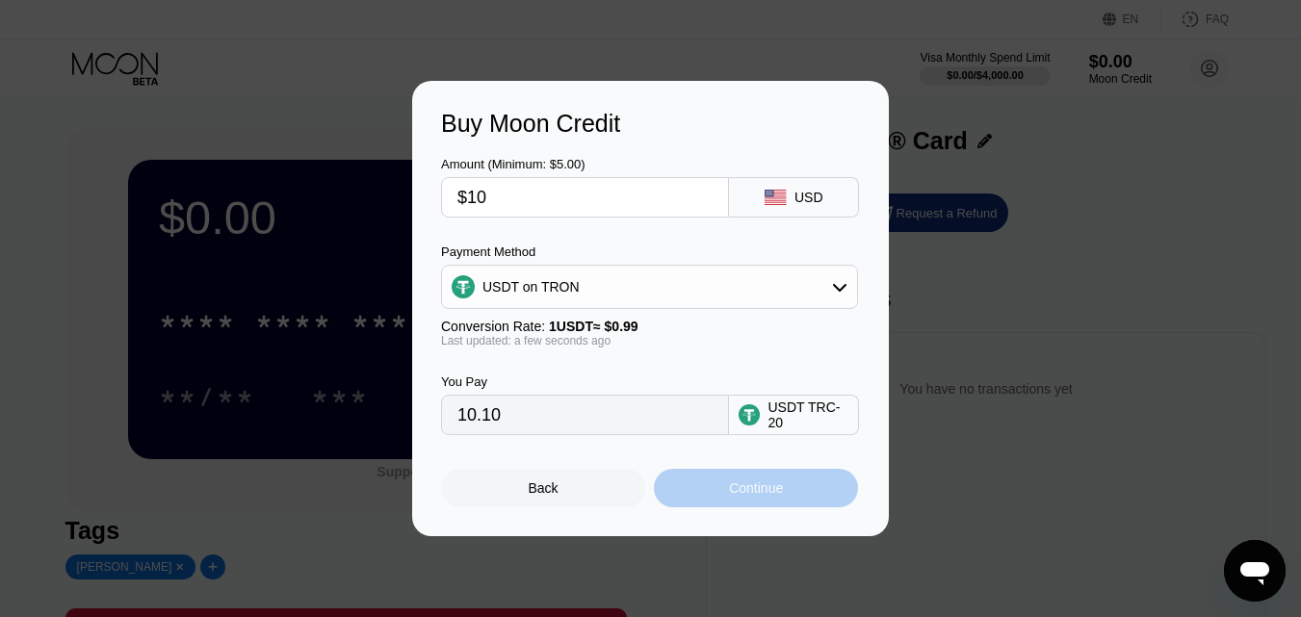
click at [756, 487] on div "Continue" at bounding box center [756, 488] width 54 height 15
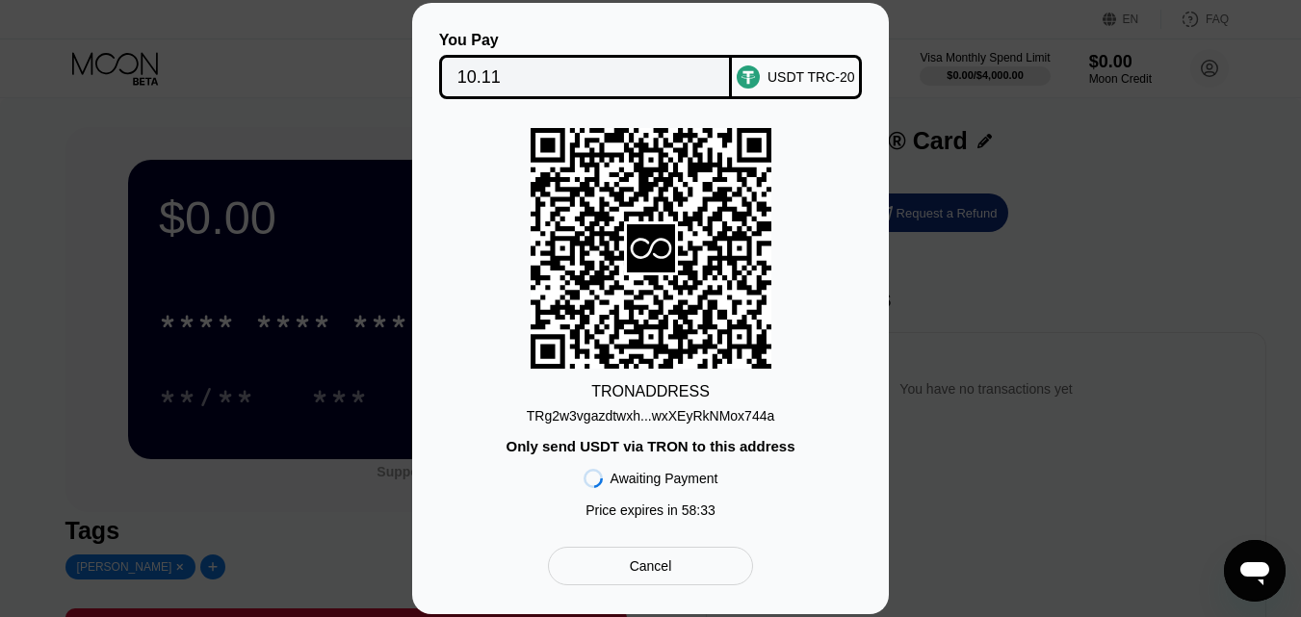
click at [666, 567] on div "Cancel" at bounding box center [651, 566] width 42 height 17
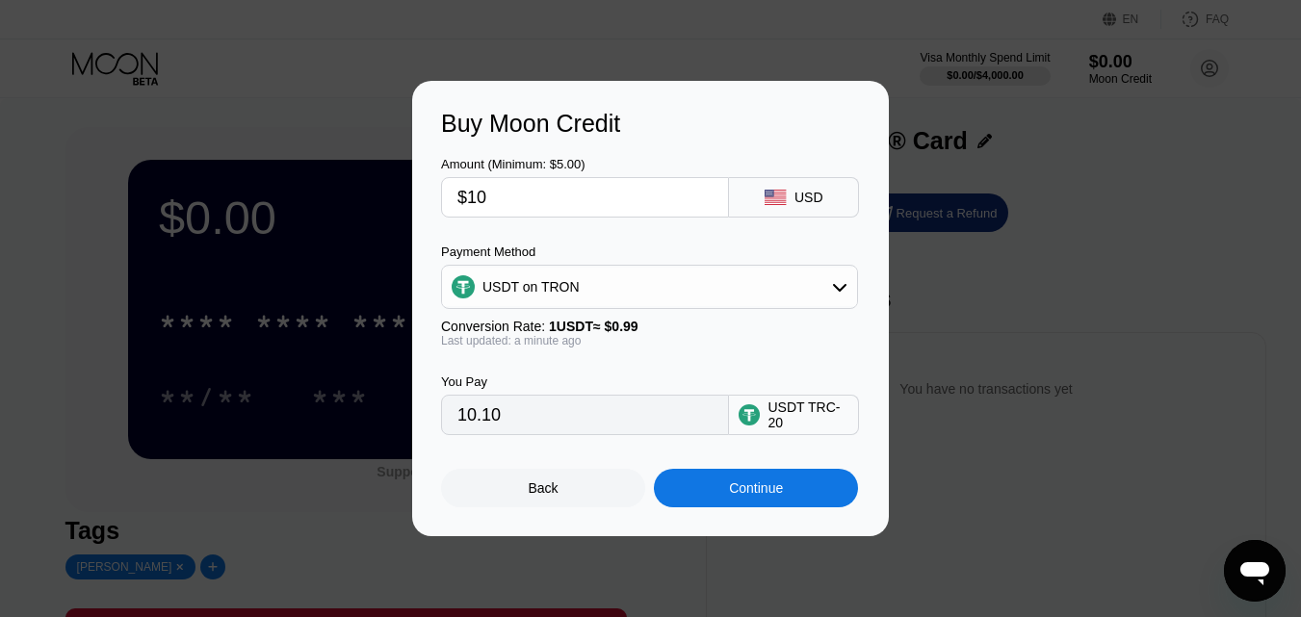
click at [542, 483] on div "Back" at bounding box center [543, 488] width 204 height 39
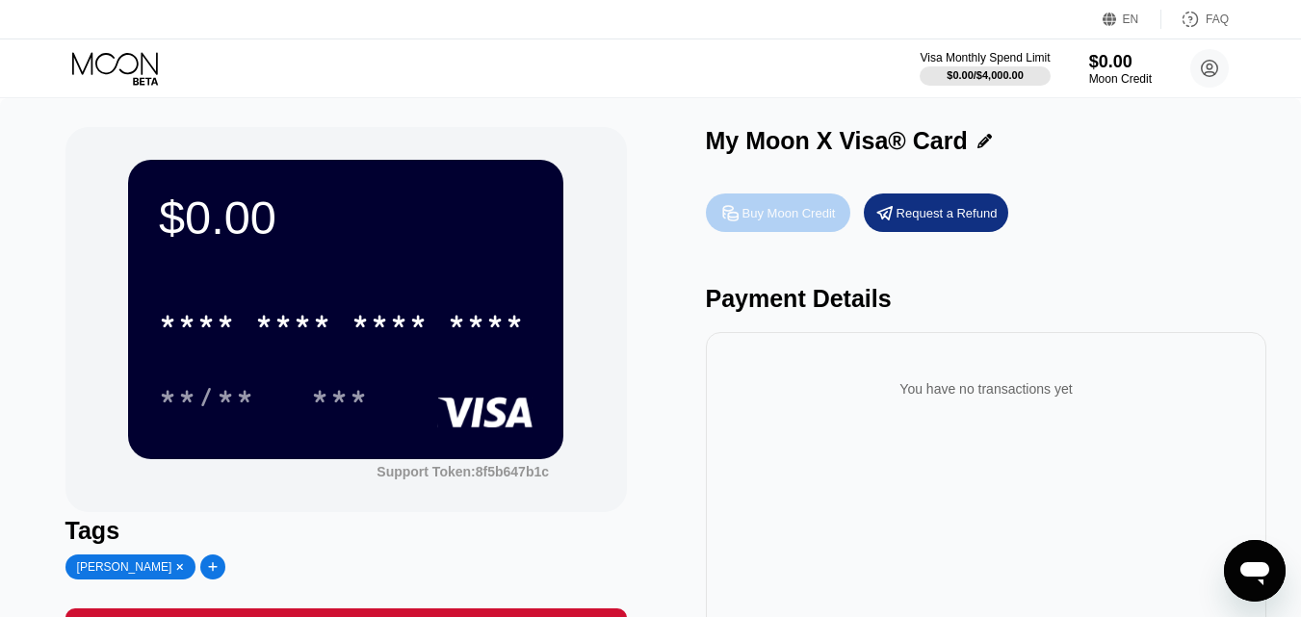
click at [795, 218] on div "Buy Moon Credit" at bounding box center [789, 213] width 93 height 16
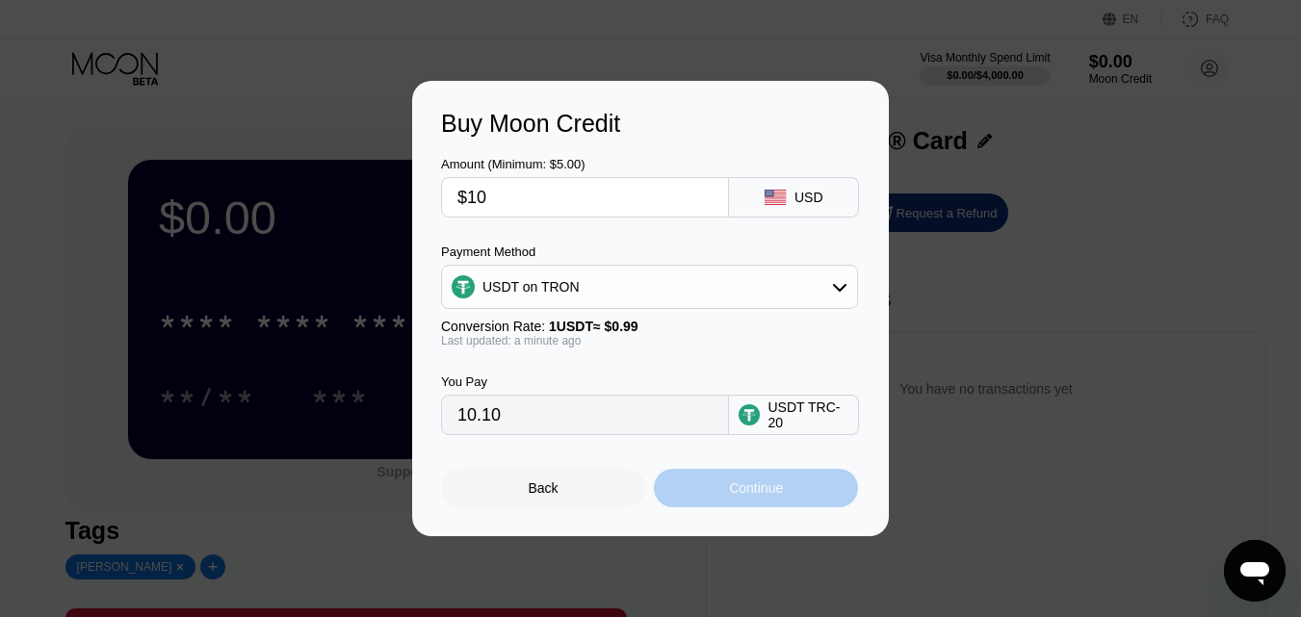
click at [753, 492] on div "Continue" at bounding box center [756, 488] width 54 height 15
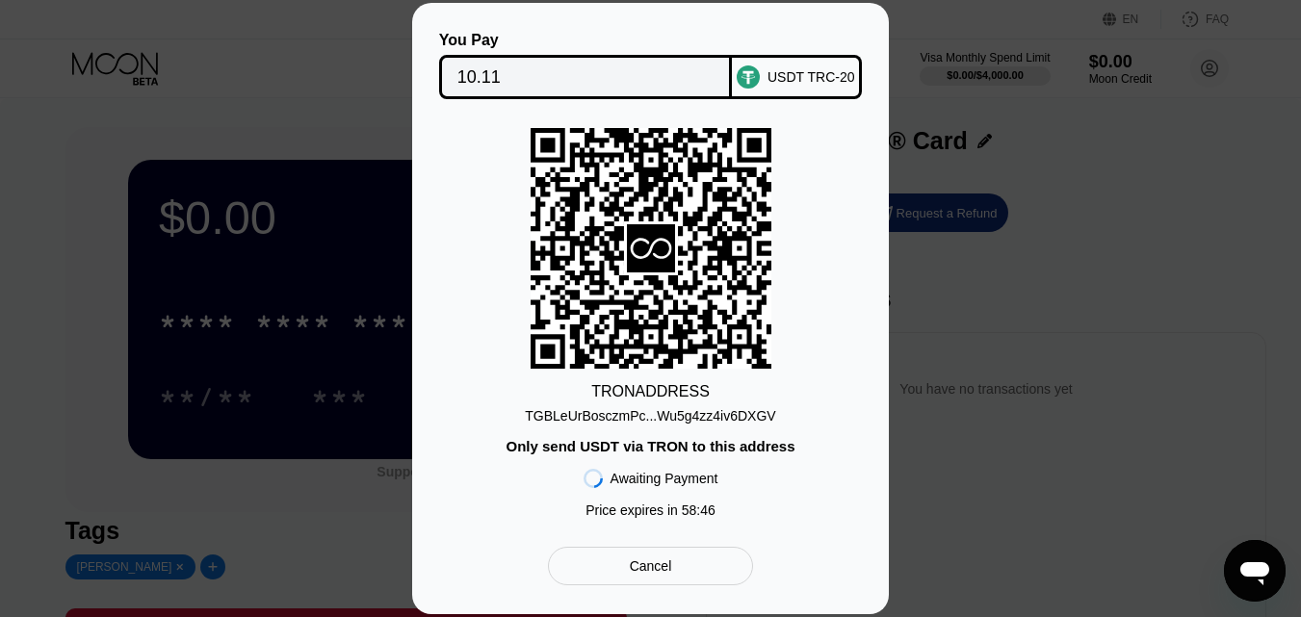
click at [667, 575] on div "Cancel" at bounding box center [651, 566] width 42 height 17
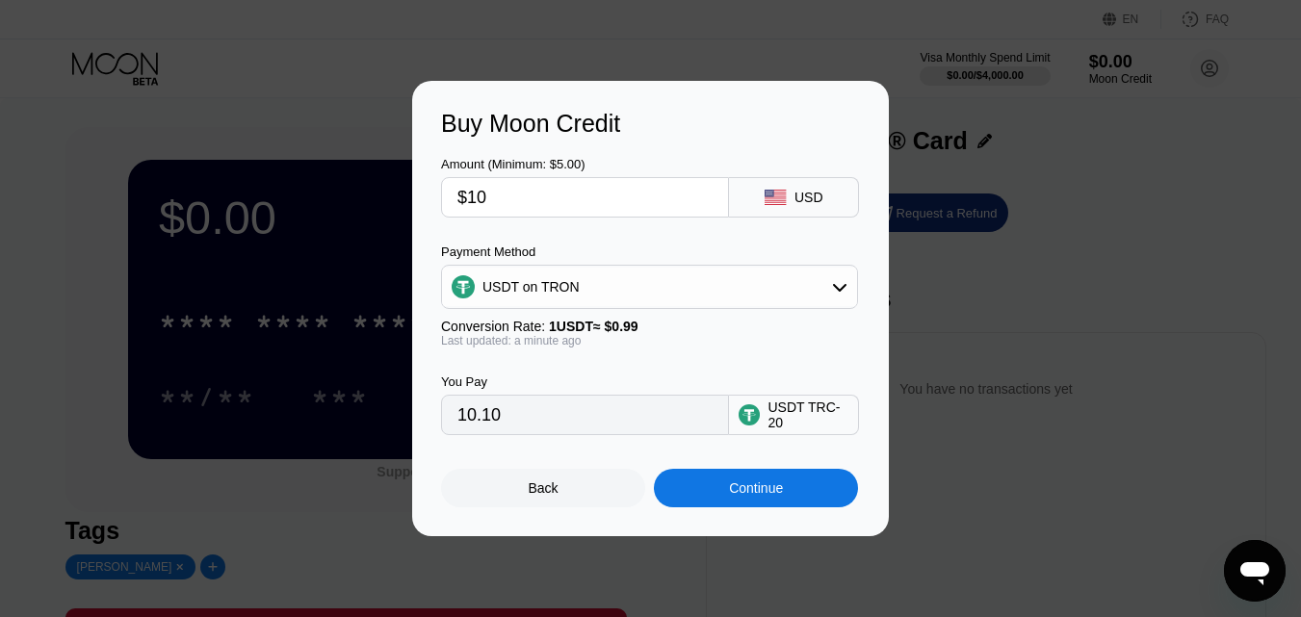
click at [561, 489] on div "Back" at bounding box center [543, 488] width 204 height 39
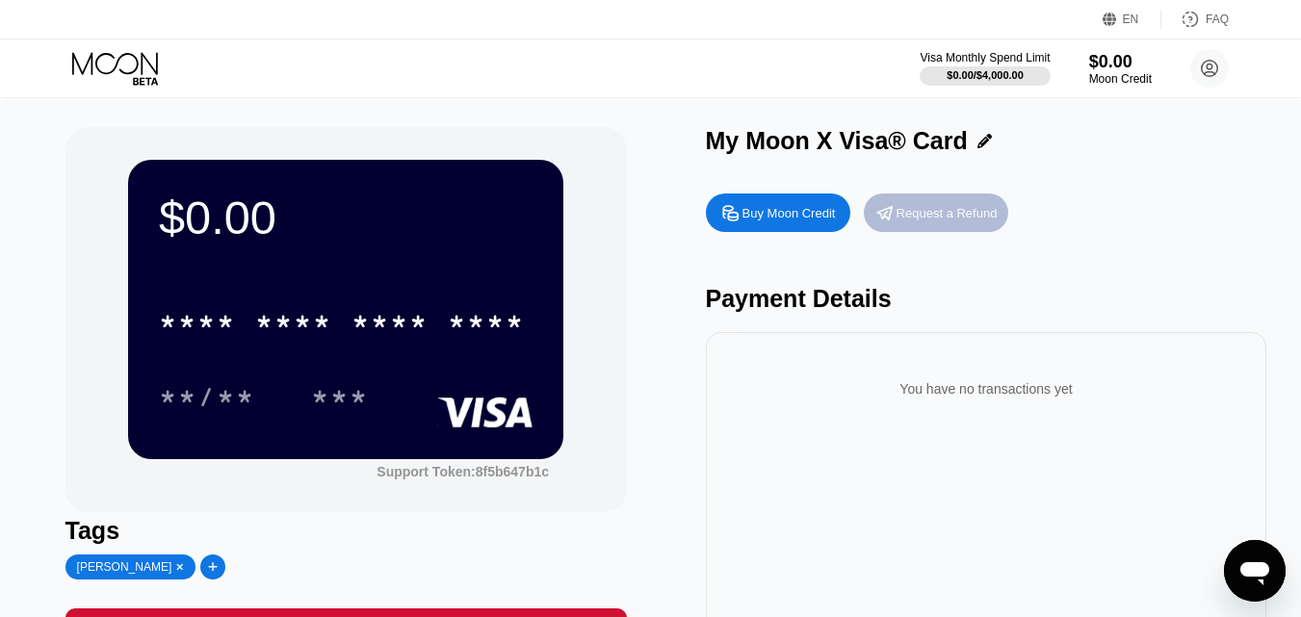
click at [967, 218] on div "Request a Refund" at bounding box center [947, 213] width 101 height 16
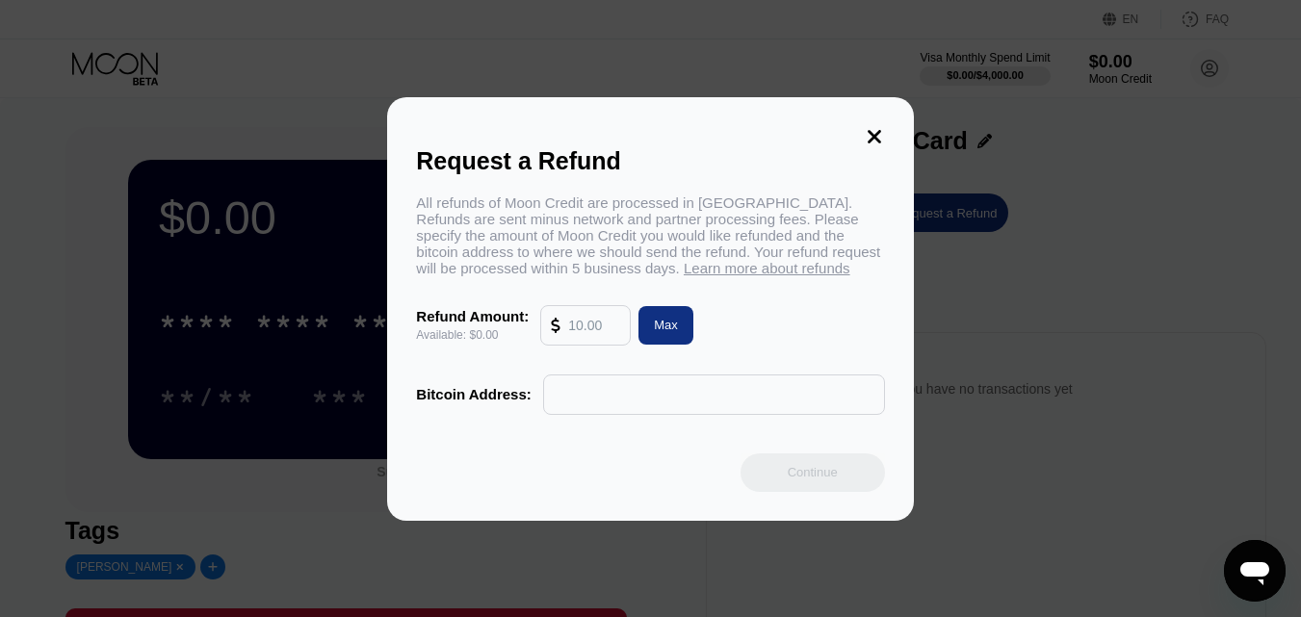
click at [561, 405] on input "text" at bounding box center [714, 395] width 321 height 39
click at [869, 130] on icon at bounding box center [874, 136] width 13 height 13
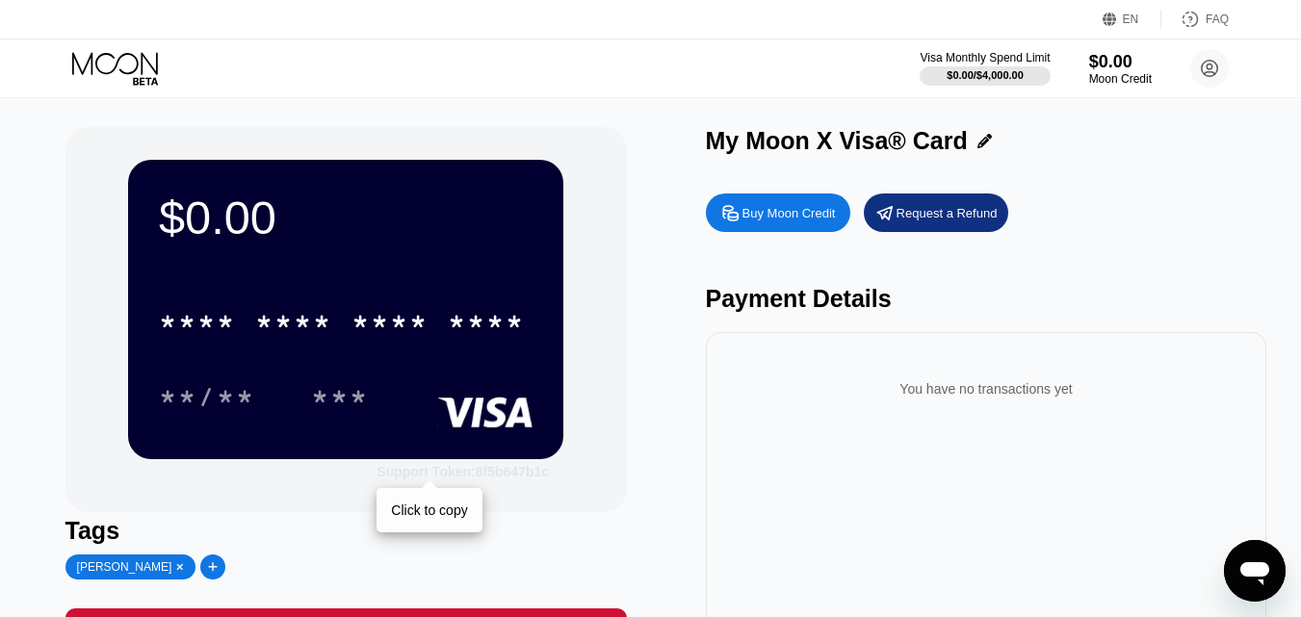
click at [451, 480] on div "Support Token: 8f5b647b1c" at bounding box center [463, 471] width 172 height 15
click at [1121, 71] on div "$0.00" at bounding box center [1120, 61] width 65 height 20
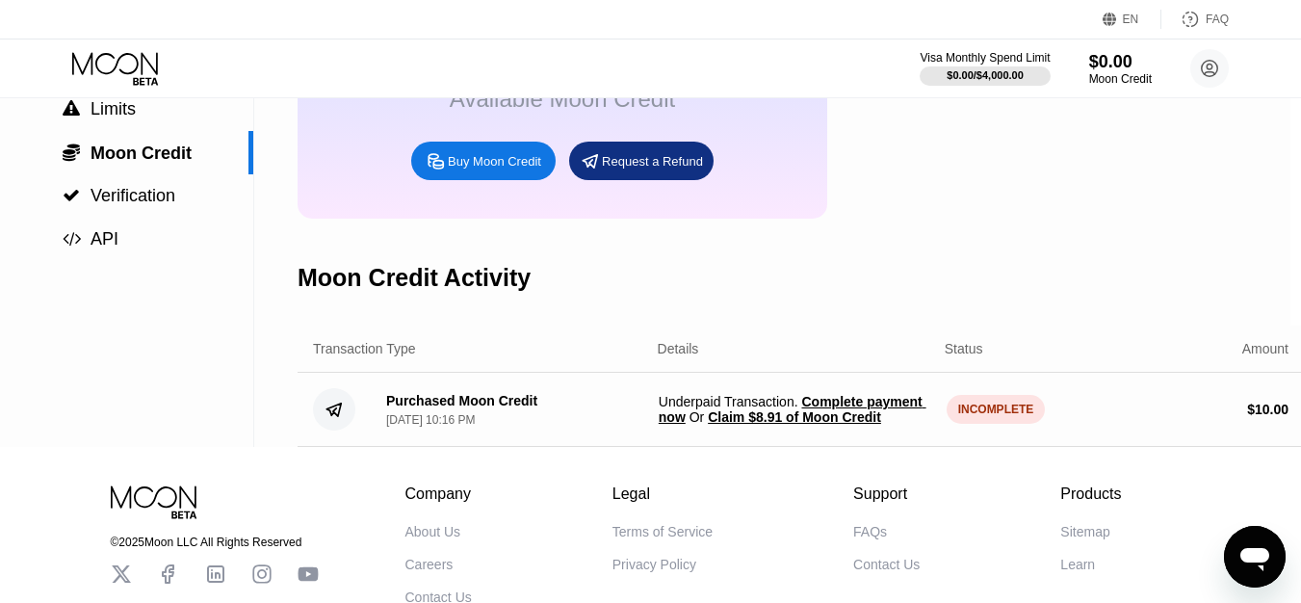
scroll to position [193, 13]
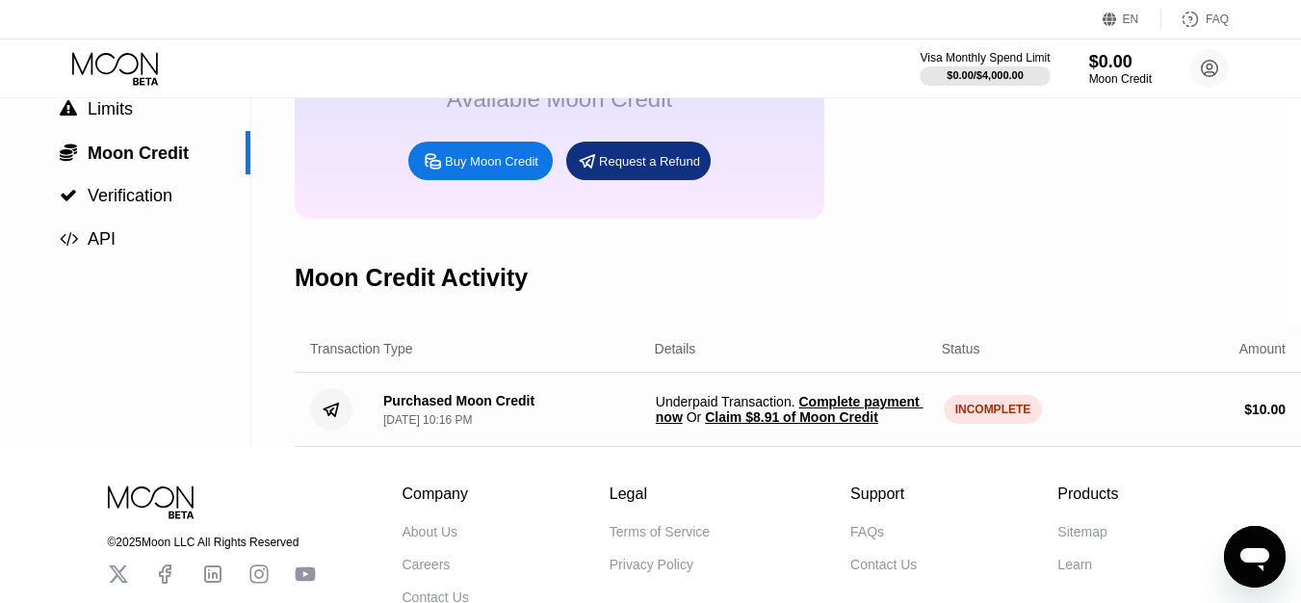
click at [851, 420] on span "Complete payment now" at bounding box center [790, 409] width 268 height 31
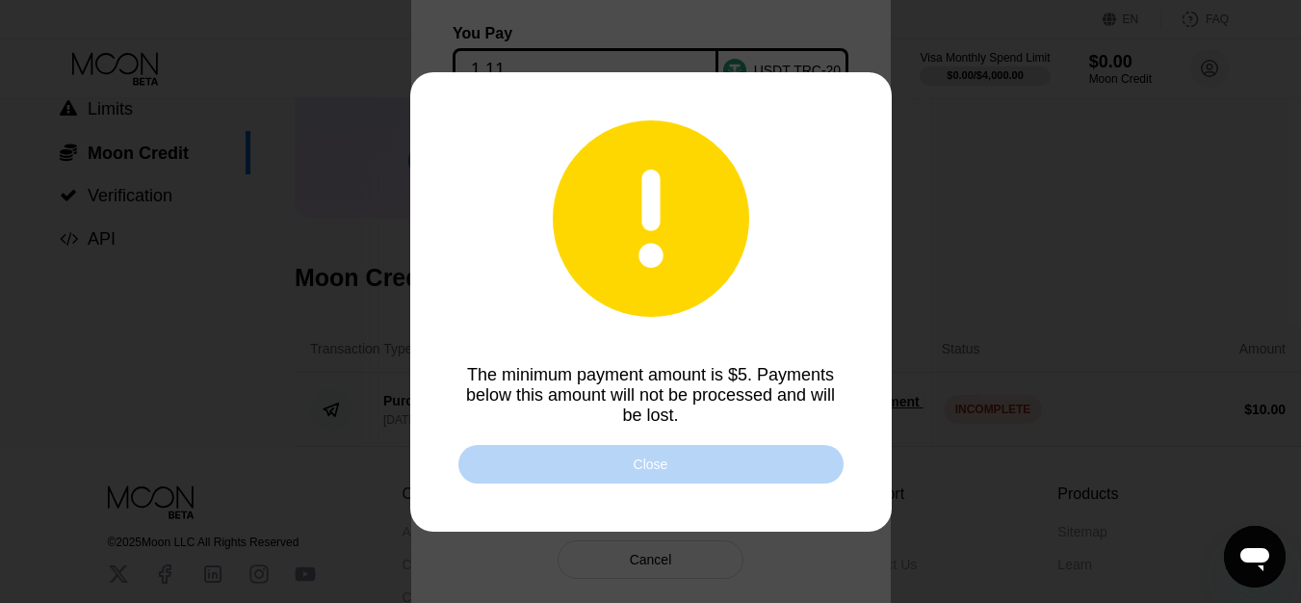
click at [653, 462] on div "Close" at bounding box center [651, 464] width 35 height 15
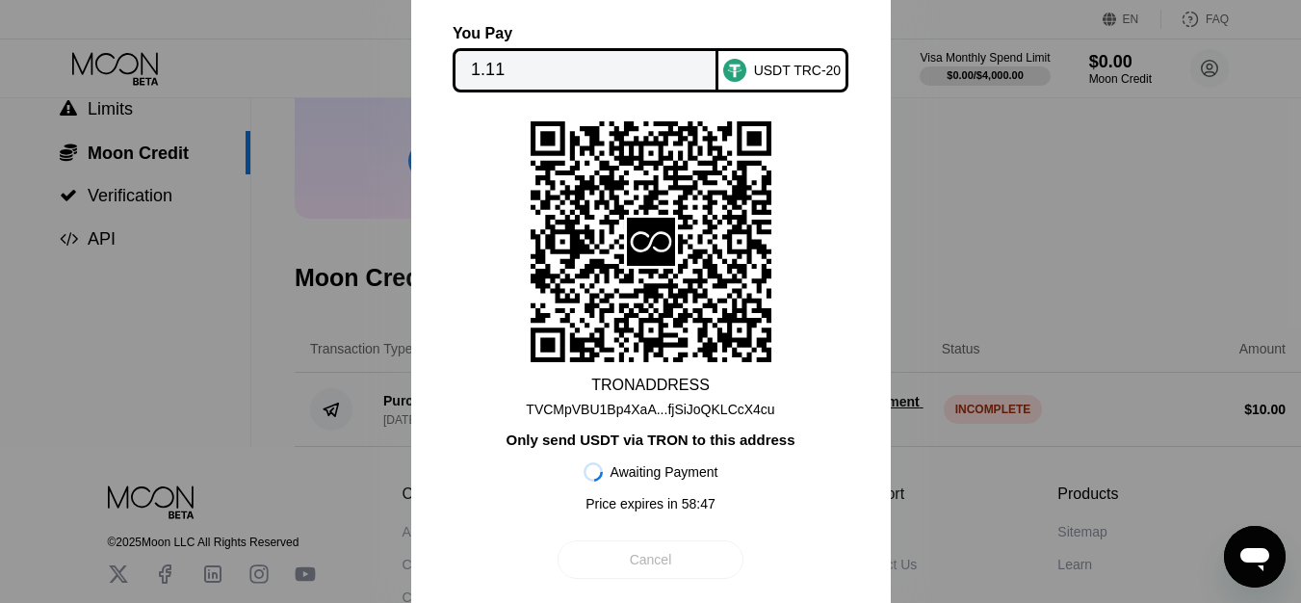
click at [662, 561] on div "Cancel" at bounding box center [651, 559] width 42 height 17
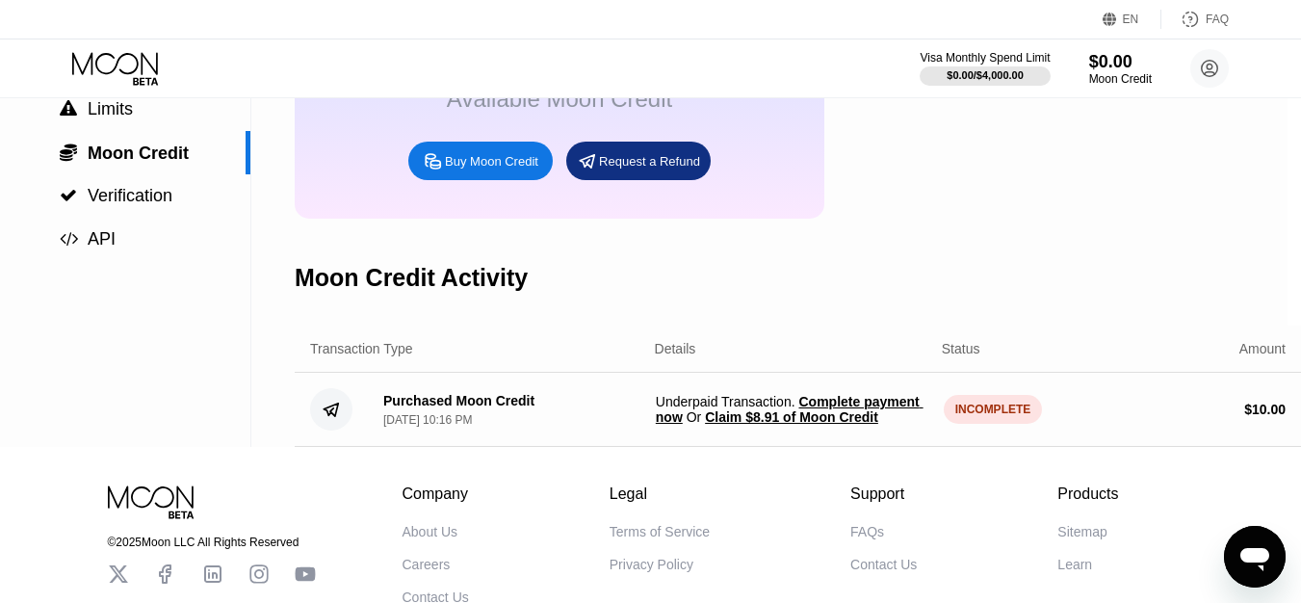
click at [827, 425] on span "Claim $8.91 of Moon Credit" at bounding box center [791, 416] width 173 height 15
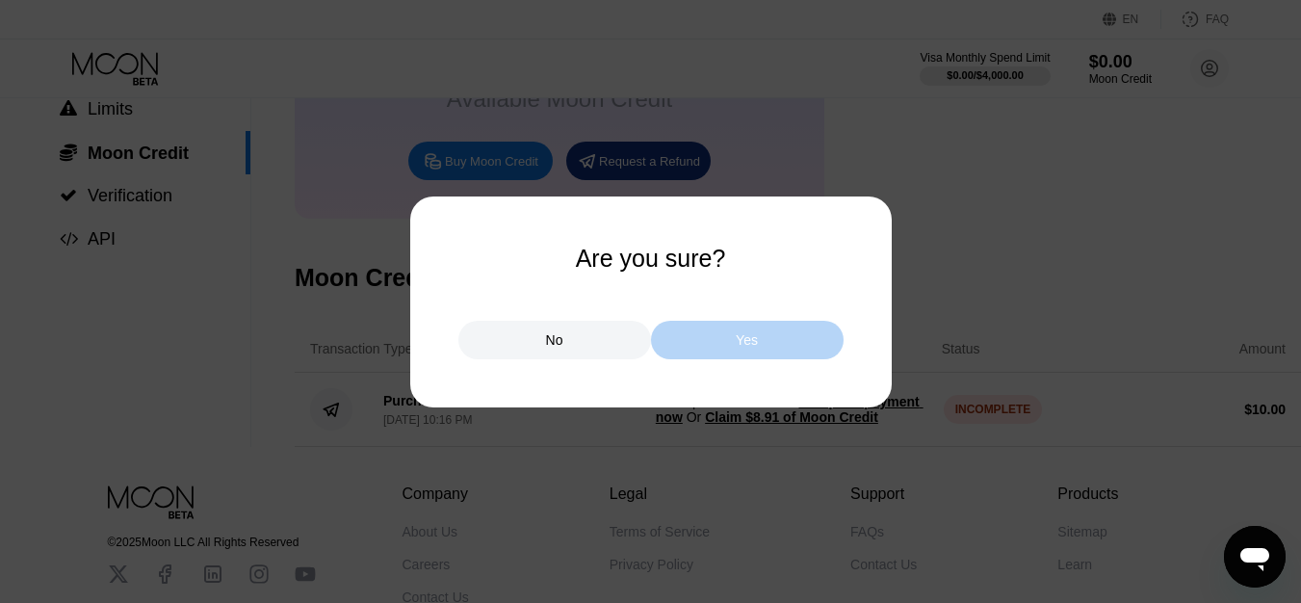
click at [744, 342] on div "Yes" at bounding box center [747, 339] width 22 height 17
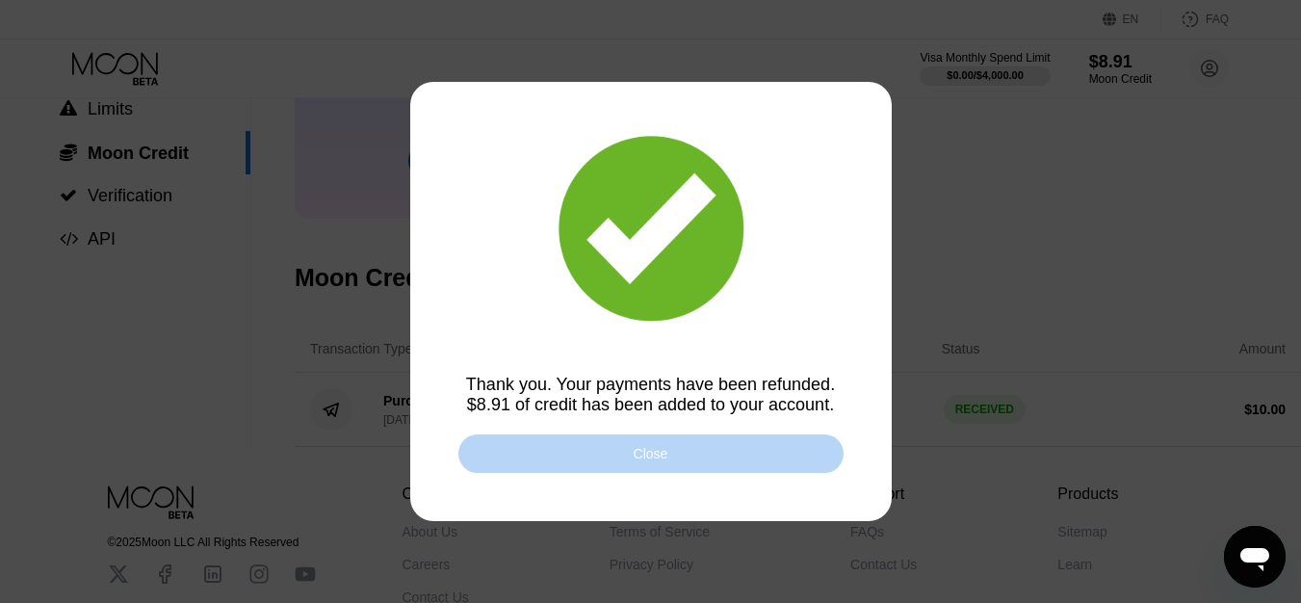
click at [677, 451] on div "Close" at bounding box center [650, 453] width 385 height 39
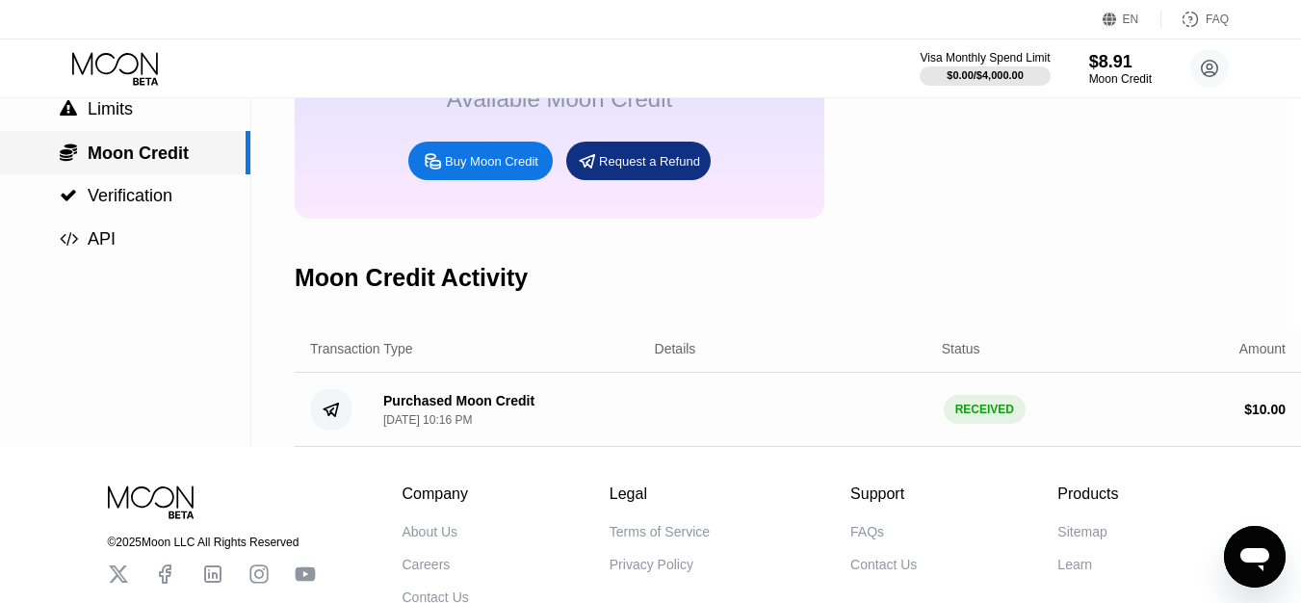
scroll to position [0, 13]
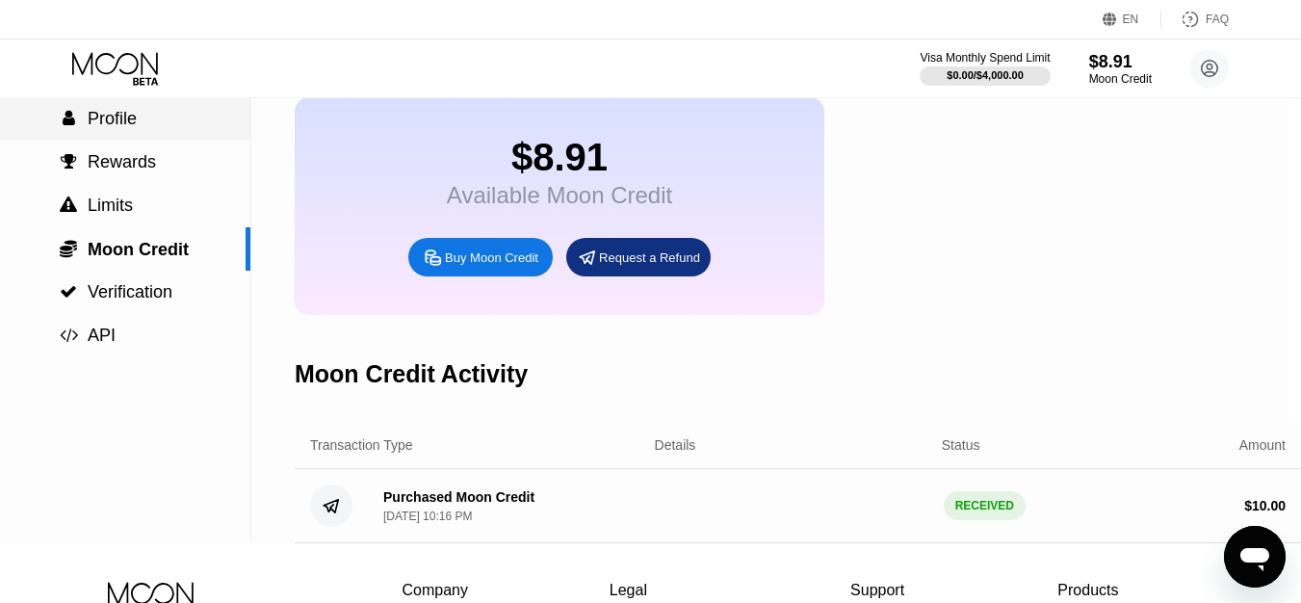
click at [117, 128] on span "Profile" at bounding box center [112, 118] width 49 height 19
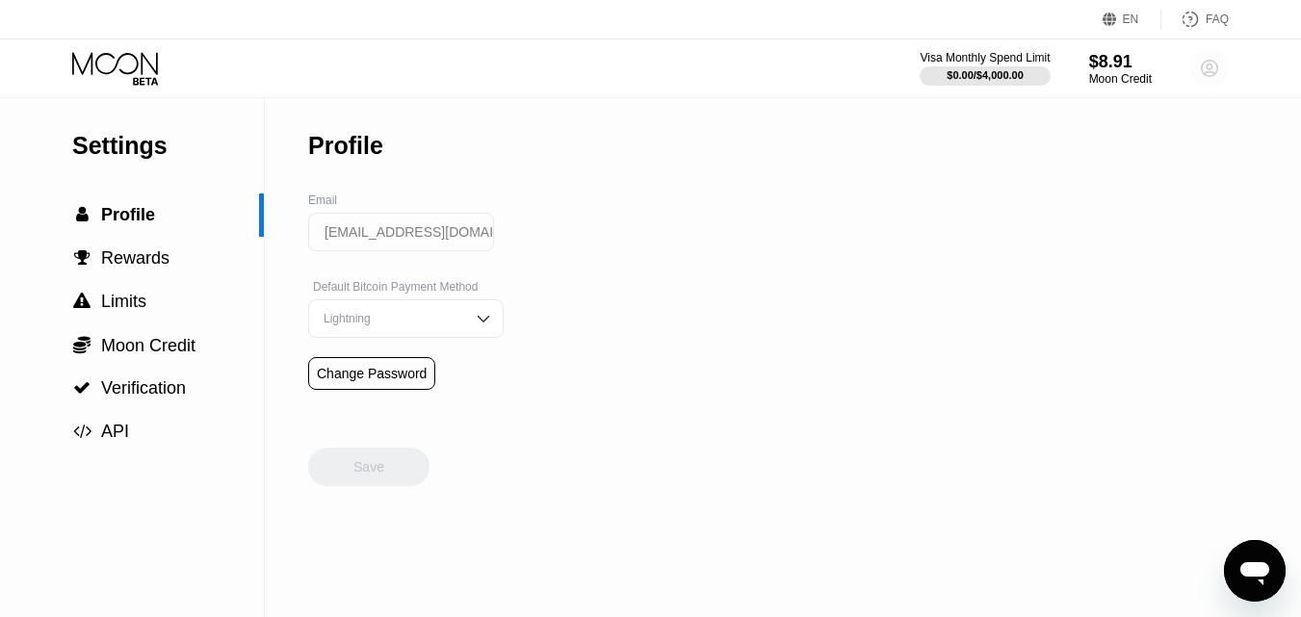
click at [1202, 64] on circle at bounding box center [1209, 68] width 39 height 39
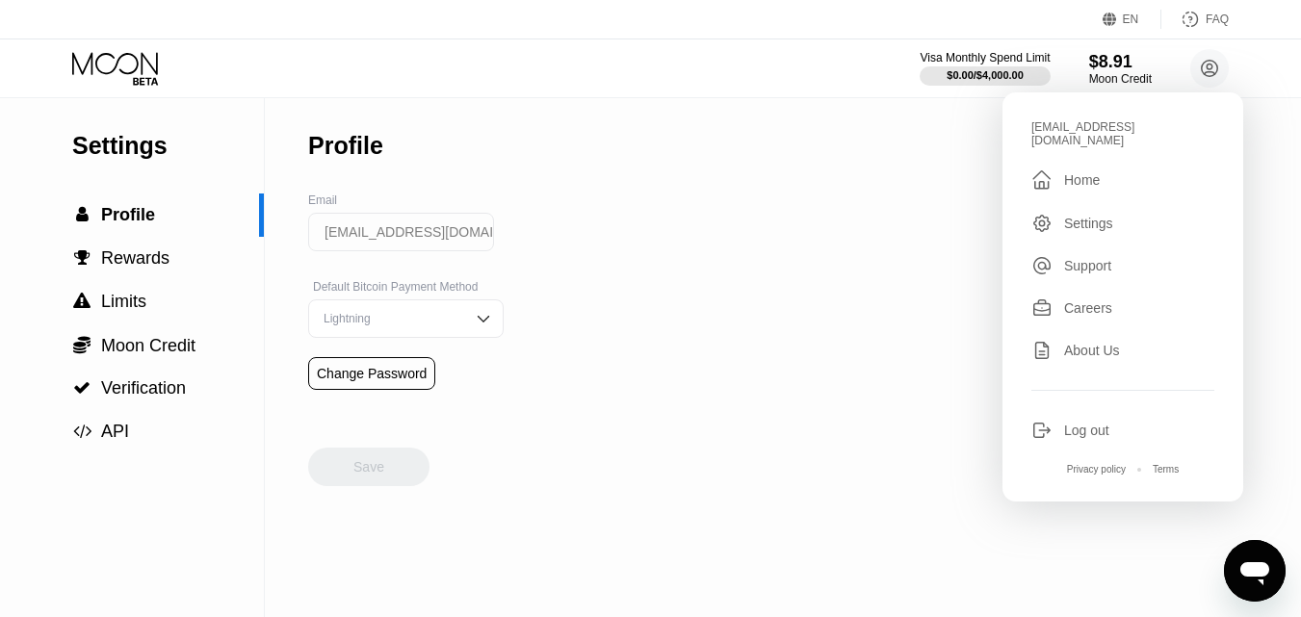
click at [1084, 172] on div "Home" at bounding box center [1082, 179] width 36 height 15
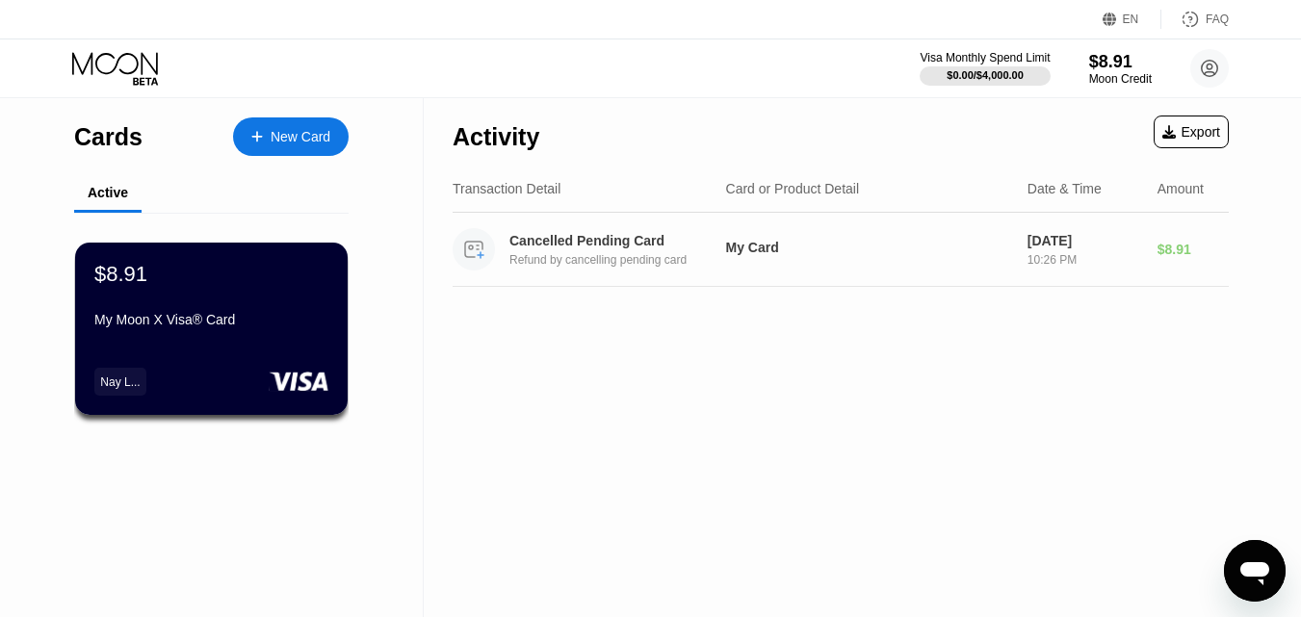
click at [585, 246] on div "Cancelled Pending Card" at bounding box center [617, 240] width 216 height 15
click at [557, 248] on div "Cancelled Pending Card" at bounding box center [617, 240] width 216 height 15
click at [477, 249] on circle at bounding box center [474, 249] width 42 height 42
click at [960, 260] on div "My Card" at bounding box center [869, 250] width 286 height 20
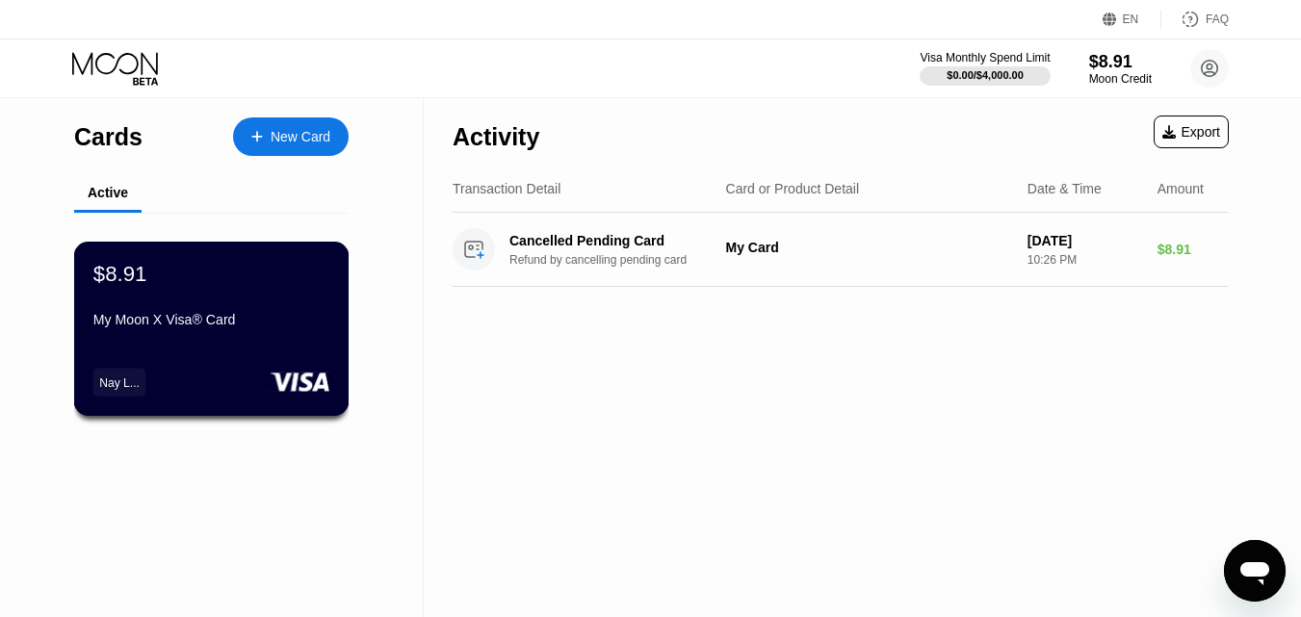
click at [160, 320] on div "My Moon X Visa® Card" at bounding box center [211, 319] width 236 height 15
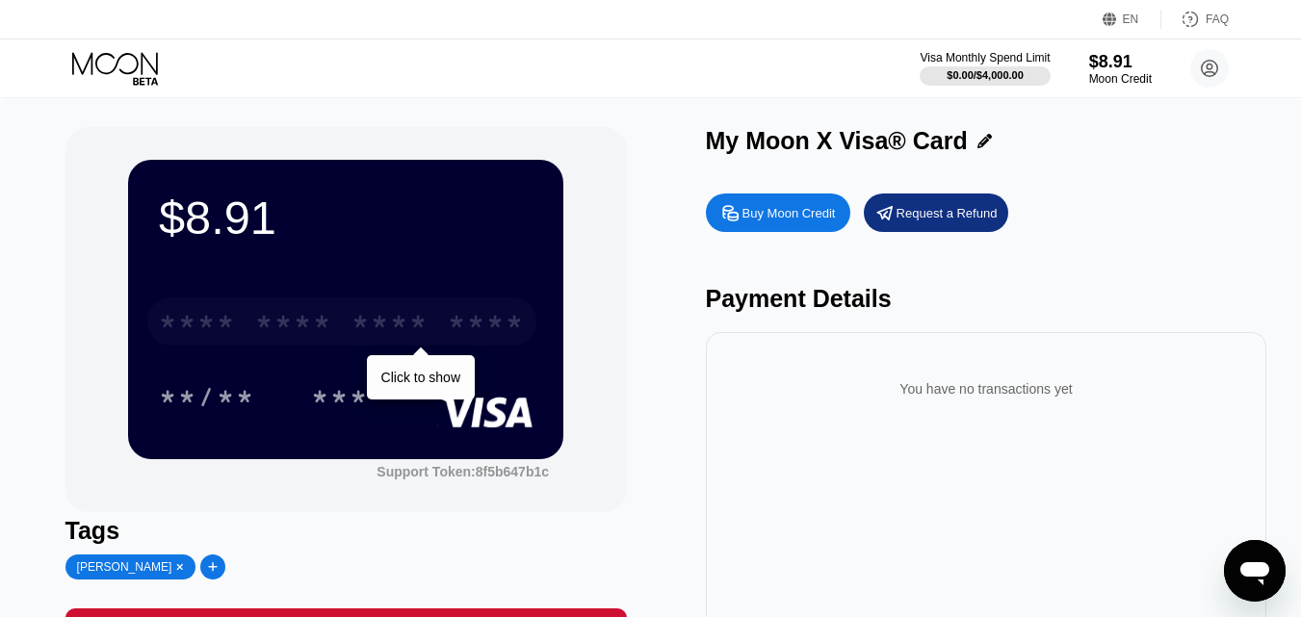
click at [398, 326] on div "* * * *" at bounding box center [390, 324] width 77 height 31
click at [410, 326] on div "* * * *" at bounding box center [390, 324] width 77 height 31
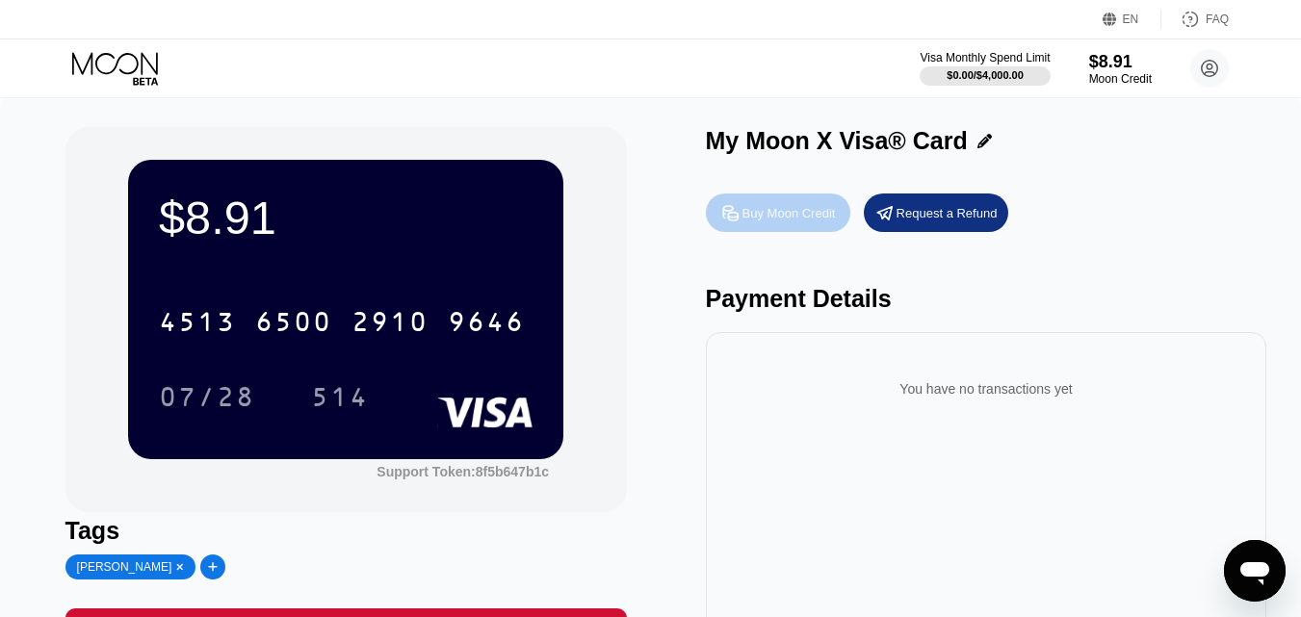
click at [793, 218] on div "Buy Moon Credit" at bounding box center [789, 213] width 93 height 16
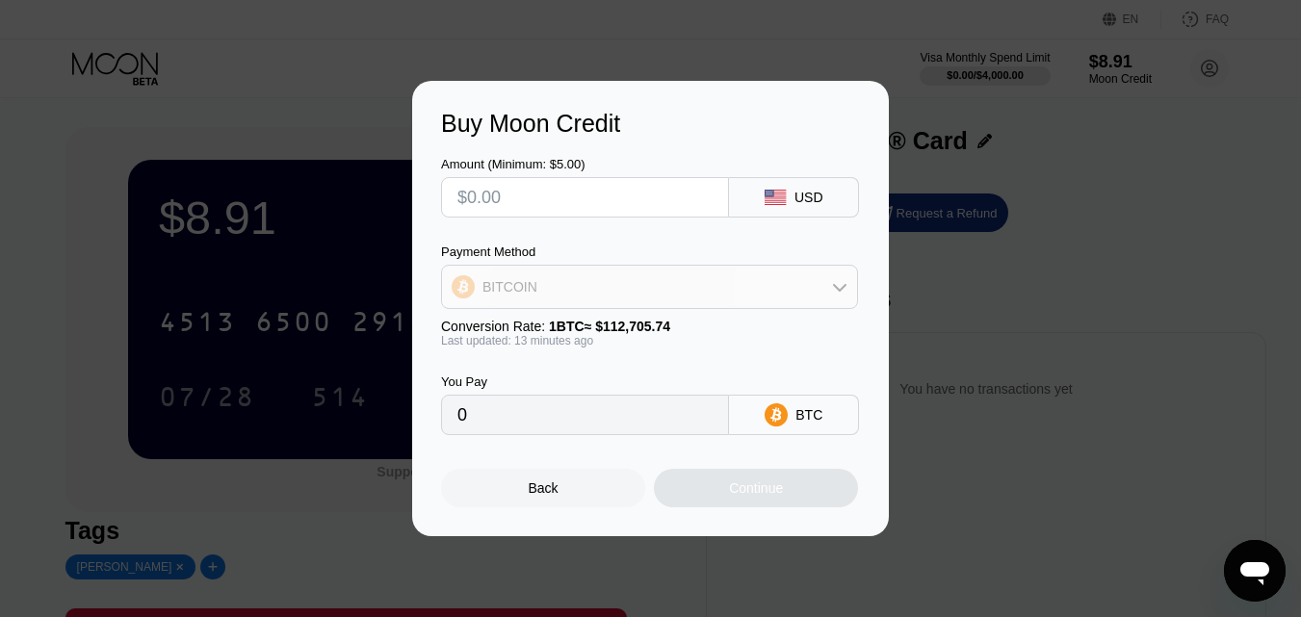
click at [837, 276] on div "BITCOIN" at bounding box center [649, 287] width 415 height 39
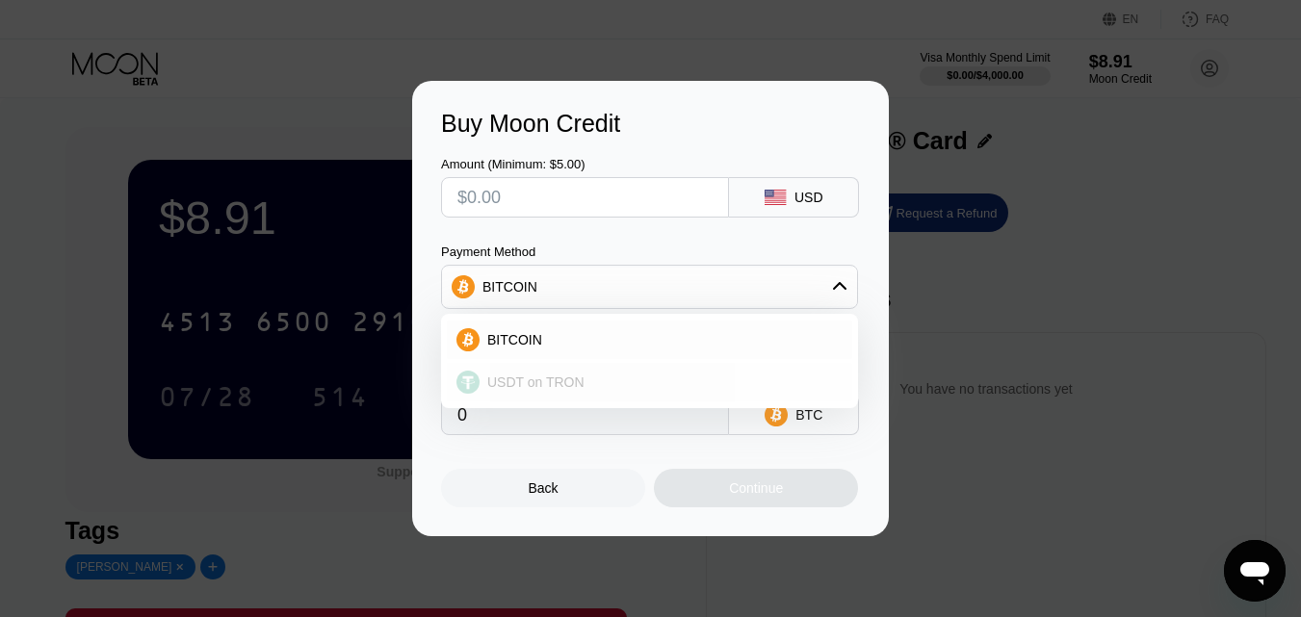
click at [542, 381] on span "USDT on TRON" at bounding box center [535, 382] width 97 height 15
type input "0.00"
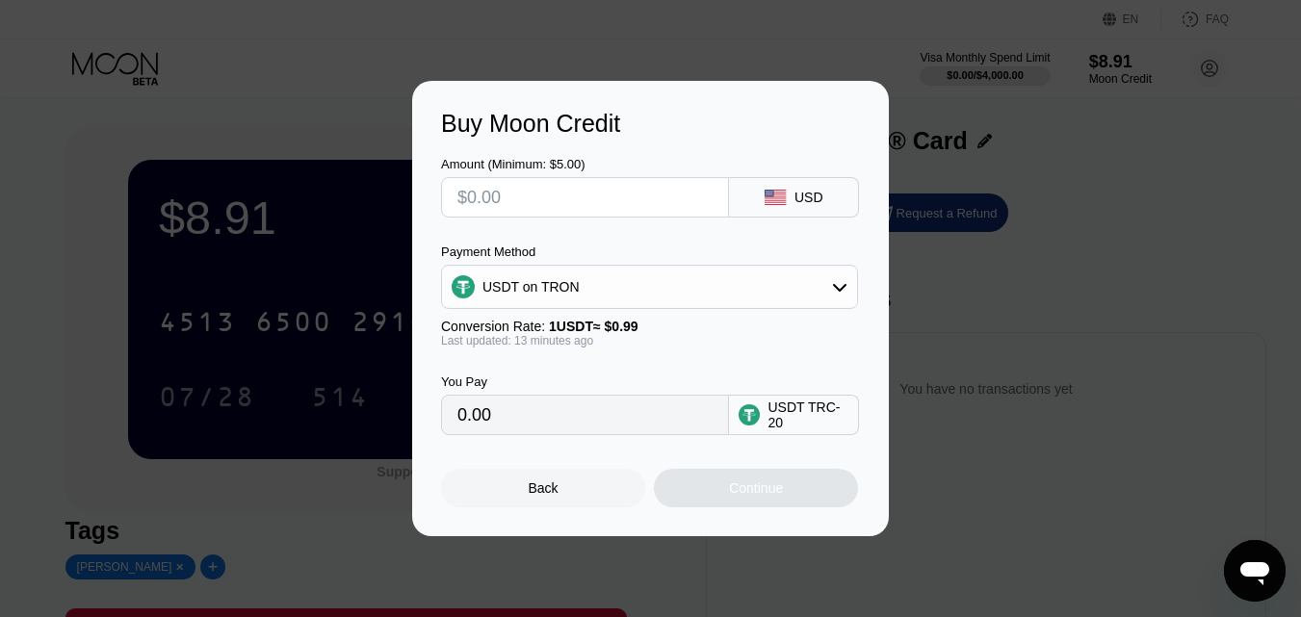
click at [505, 208] on input "text" at bounding box center [584, 197] width 255 height 39
type input "$1"
type input "1.01"
type input "$10"
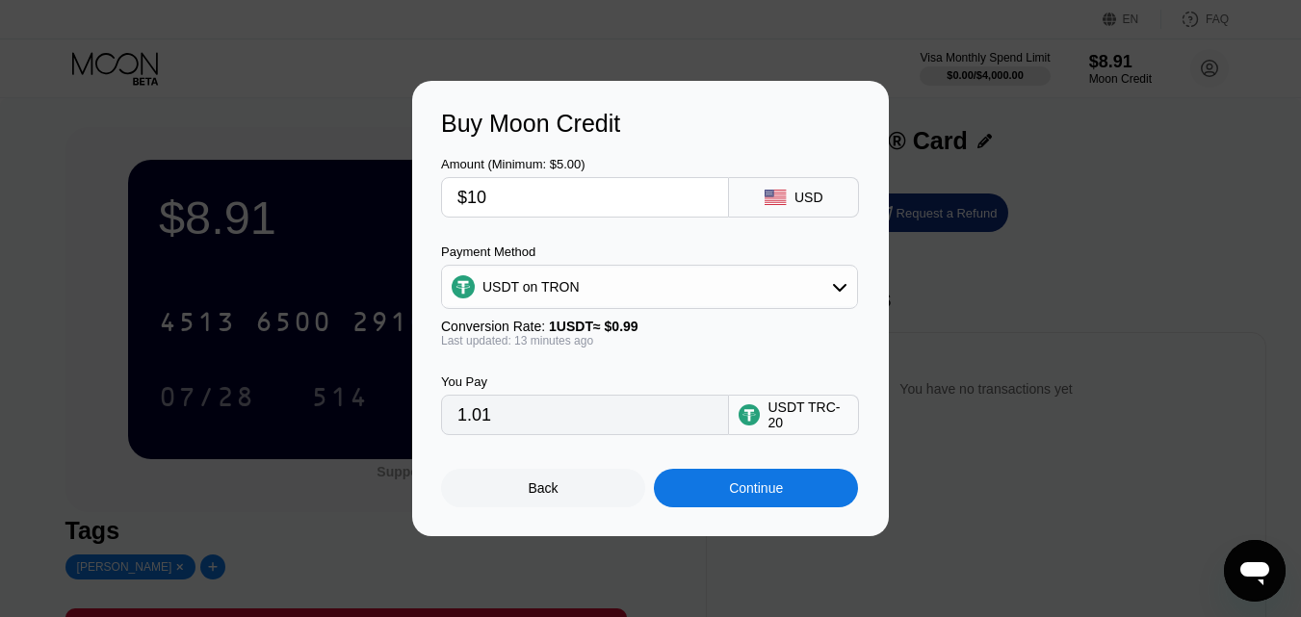
type input "10.10"
type input "$10"
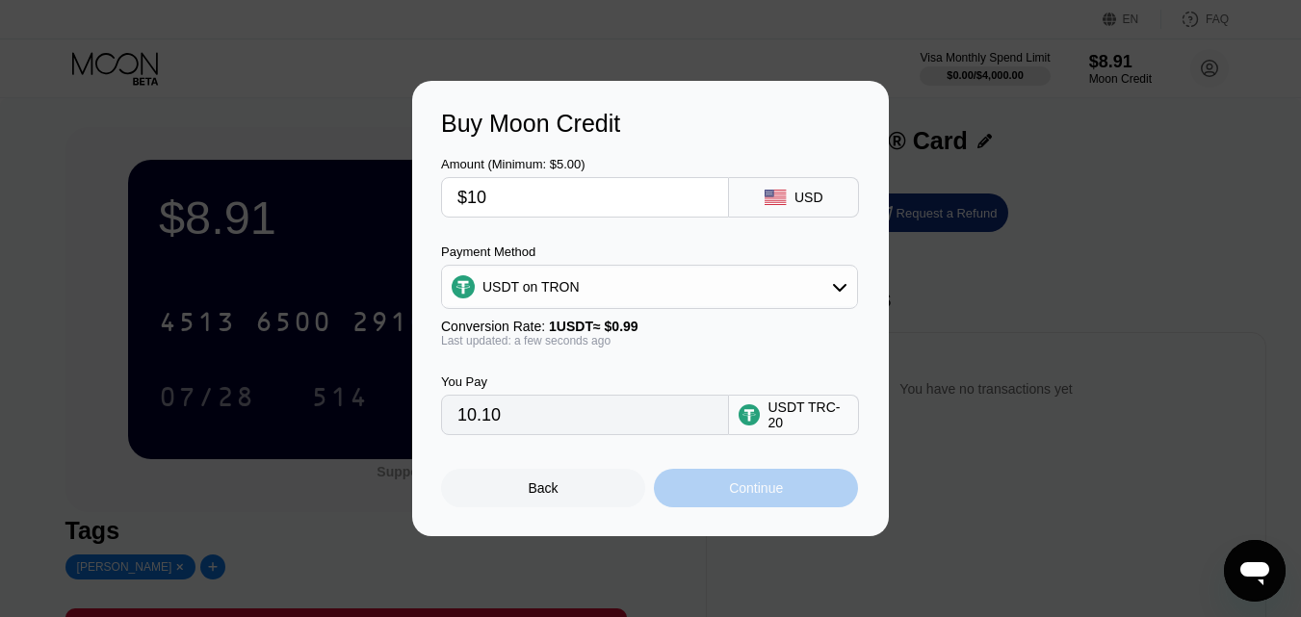
click at [769, 496] on div "Continue" at bounding box center [756, 488] width 54 height 15
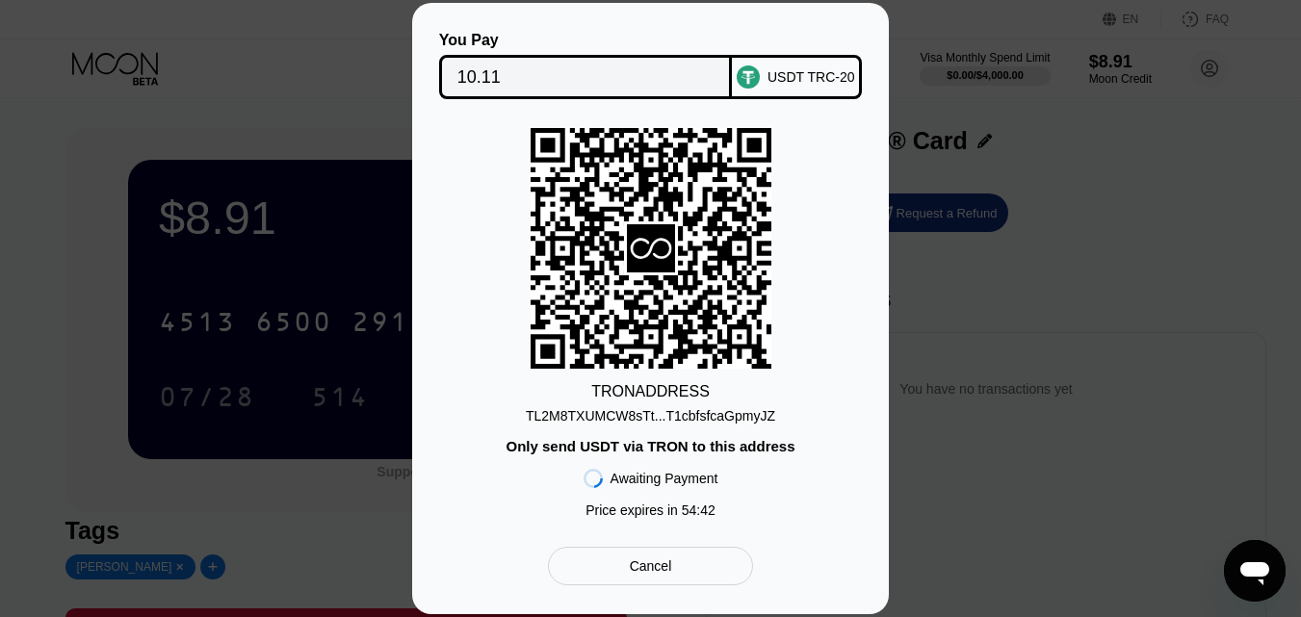
click at [665, 573] on div "Cancel" at bounding box center [651, 566] width 42 height 17
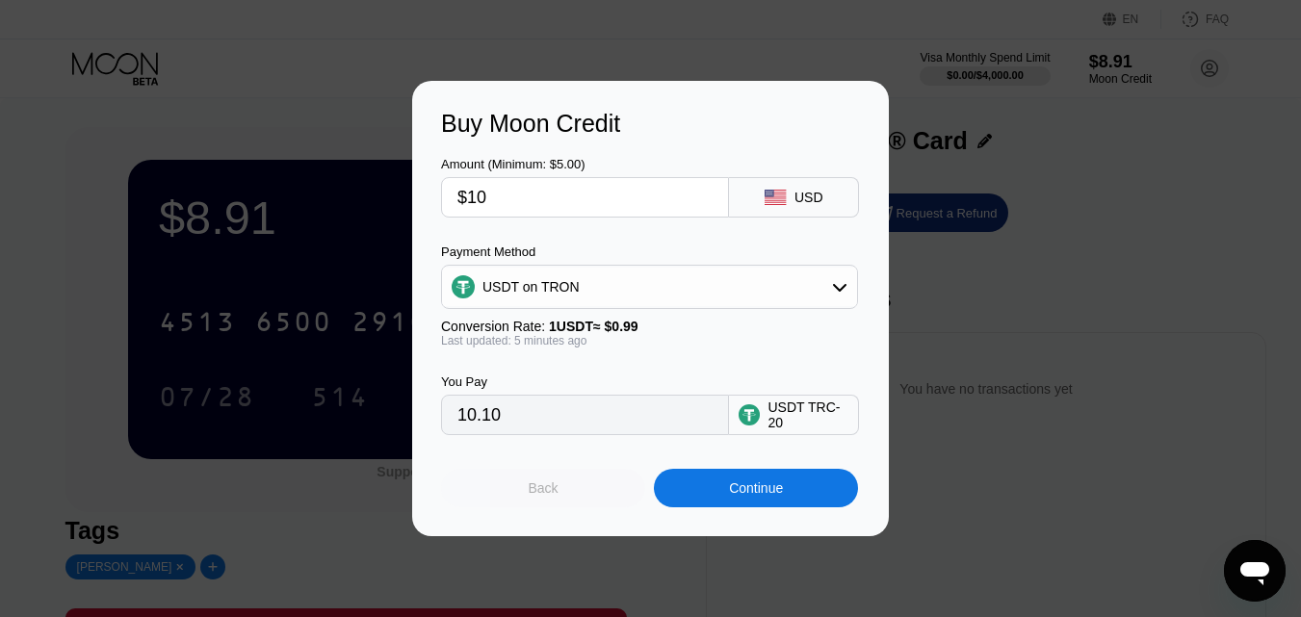
click at [549, 495] on div "Back" at bounding box center [544, 488] width 30 height 15
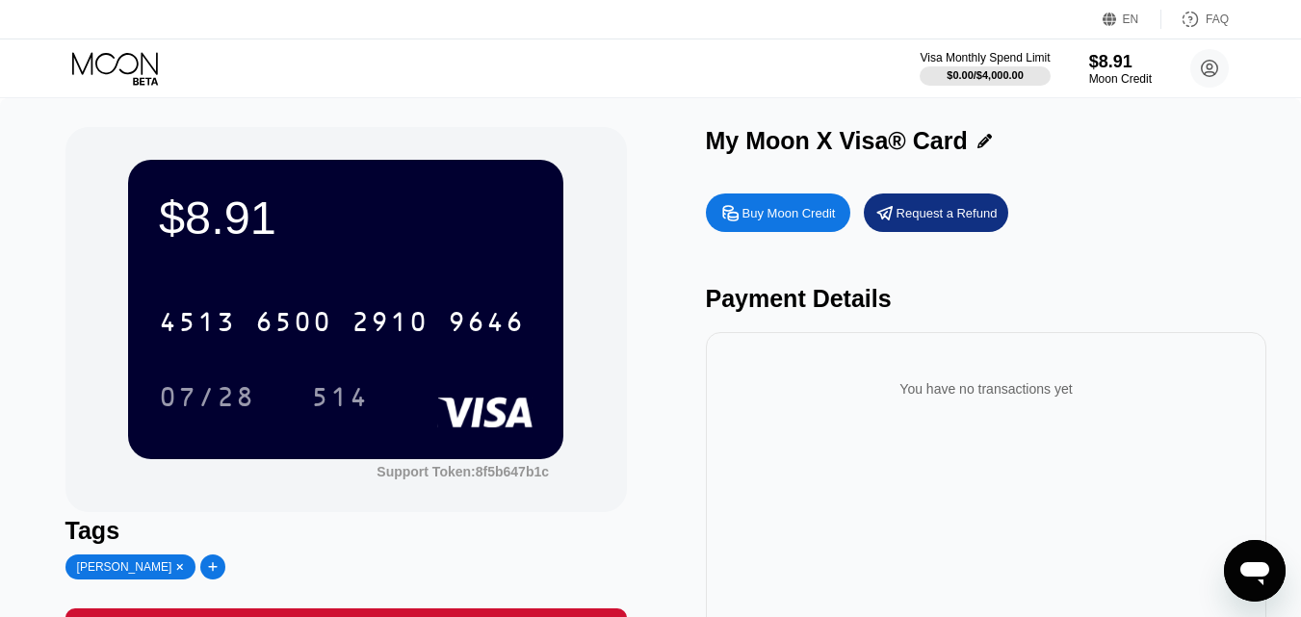
click at [768, 206] on div "Buy Moon Credit" at bounding box center [778, 213] width 144 height 39
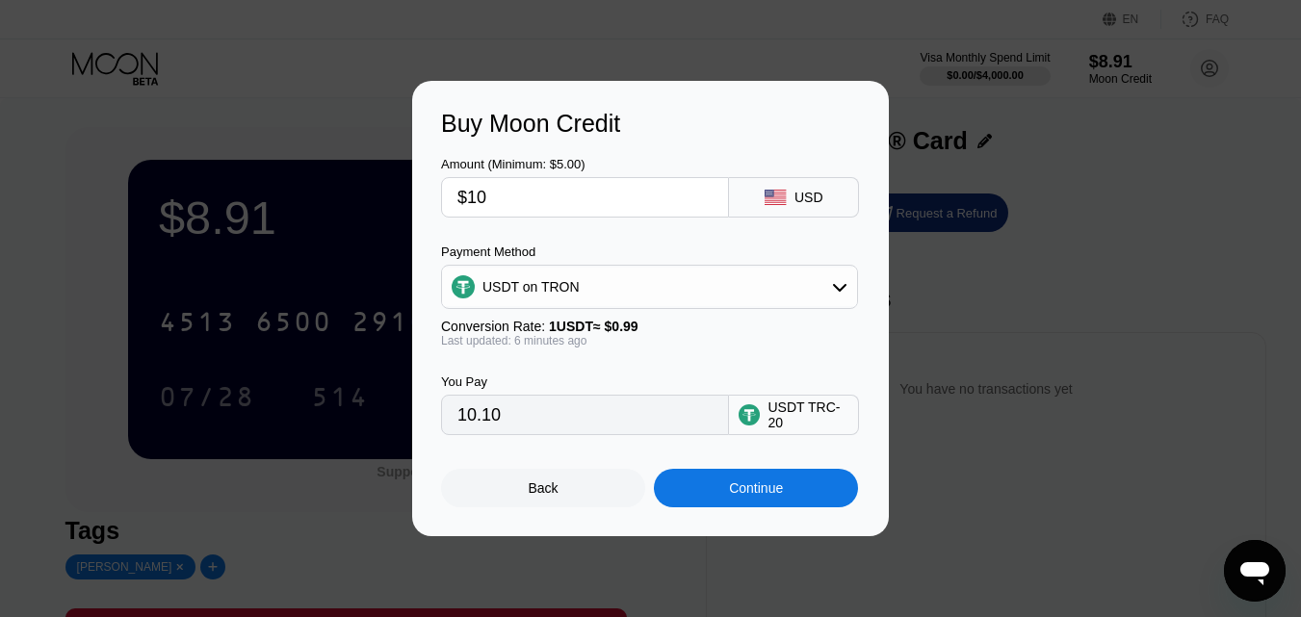
click at [765, 493] on div "Continue" at bounding box center [756, 488] width 54 height 15
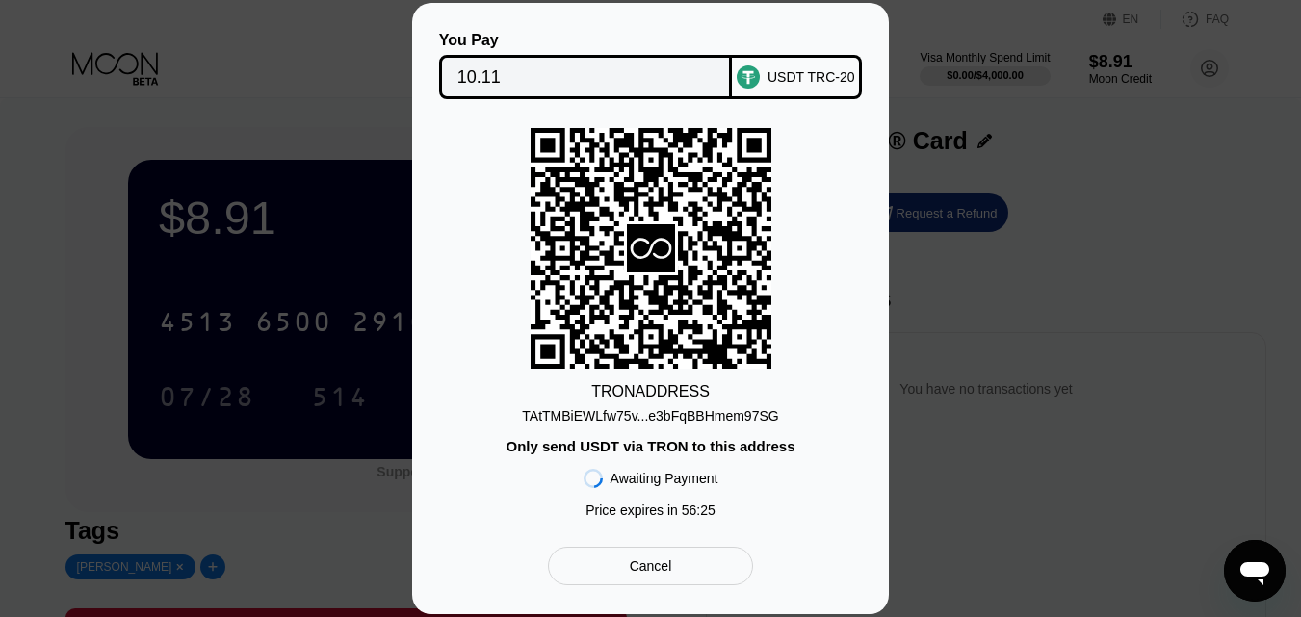
click at [673, 572] on div "Cancel" at bounding box center [650, 566] width 205 height 39
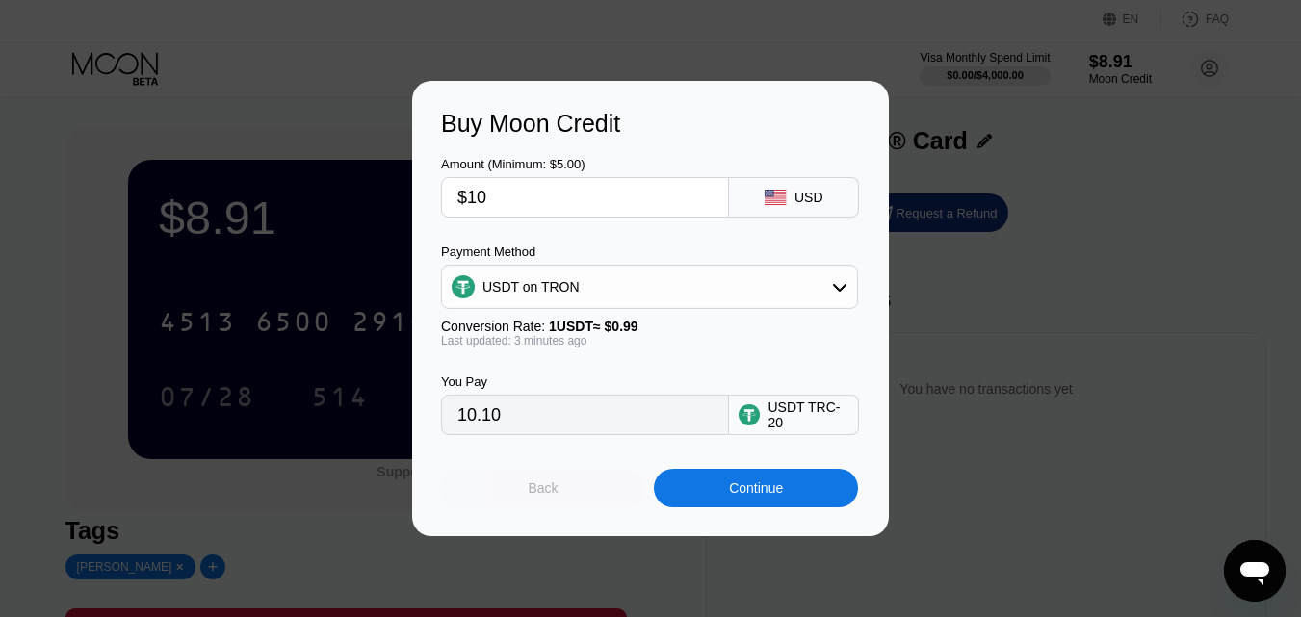
click at [540, 494] on div "Back" at bounding box center [544, 488] width 30 height 15
